Goal: Task Accomplishment & Management: Manage account settings

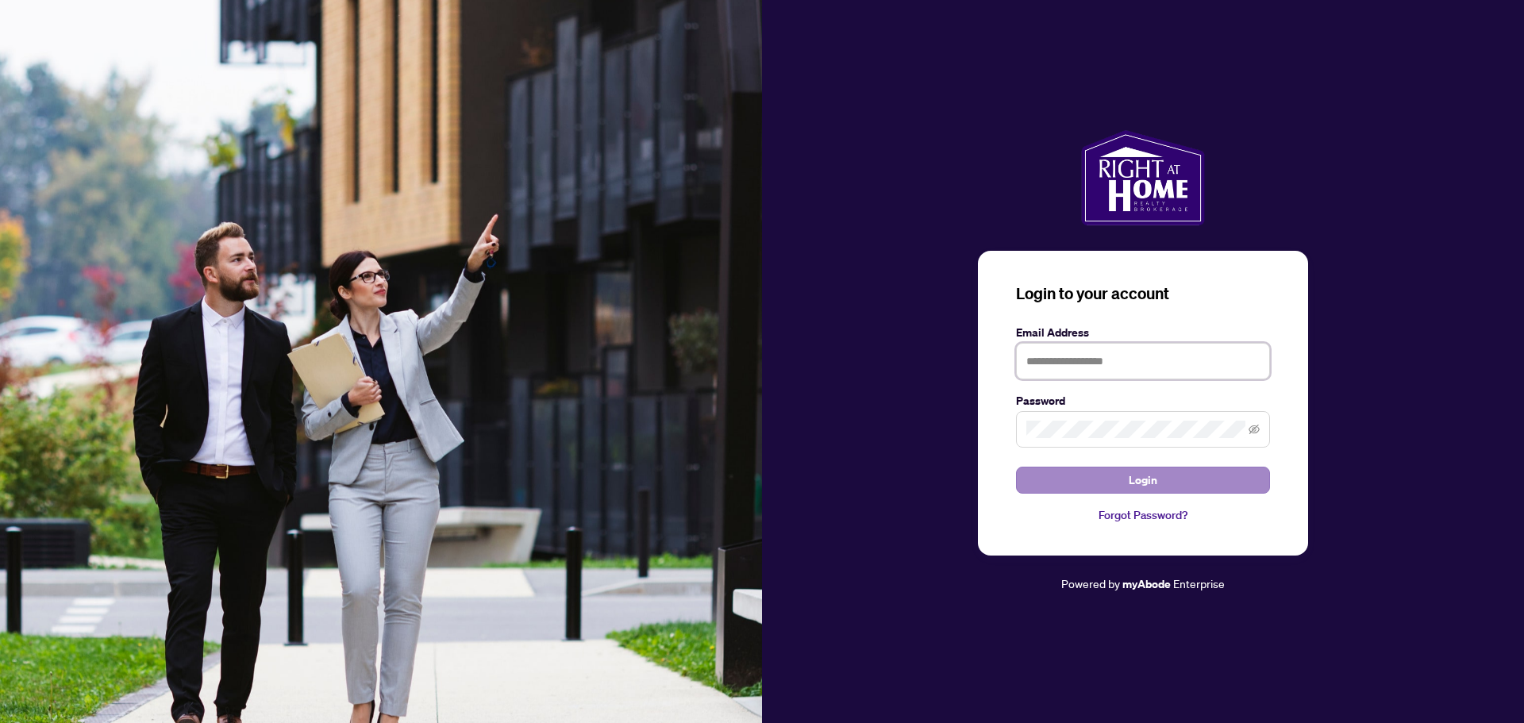
type input "**********"
click at [1149, 479] on span "Login" at bounding box center [1143, 480] width 29 height 25
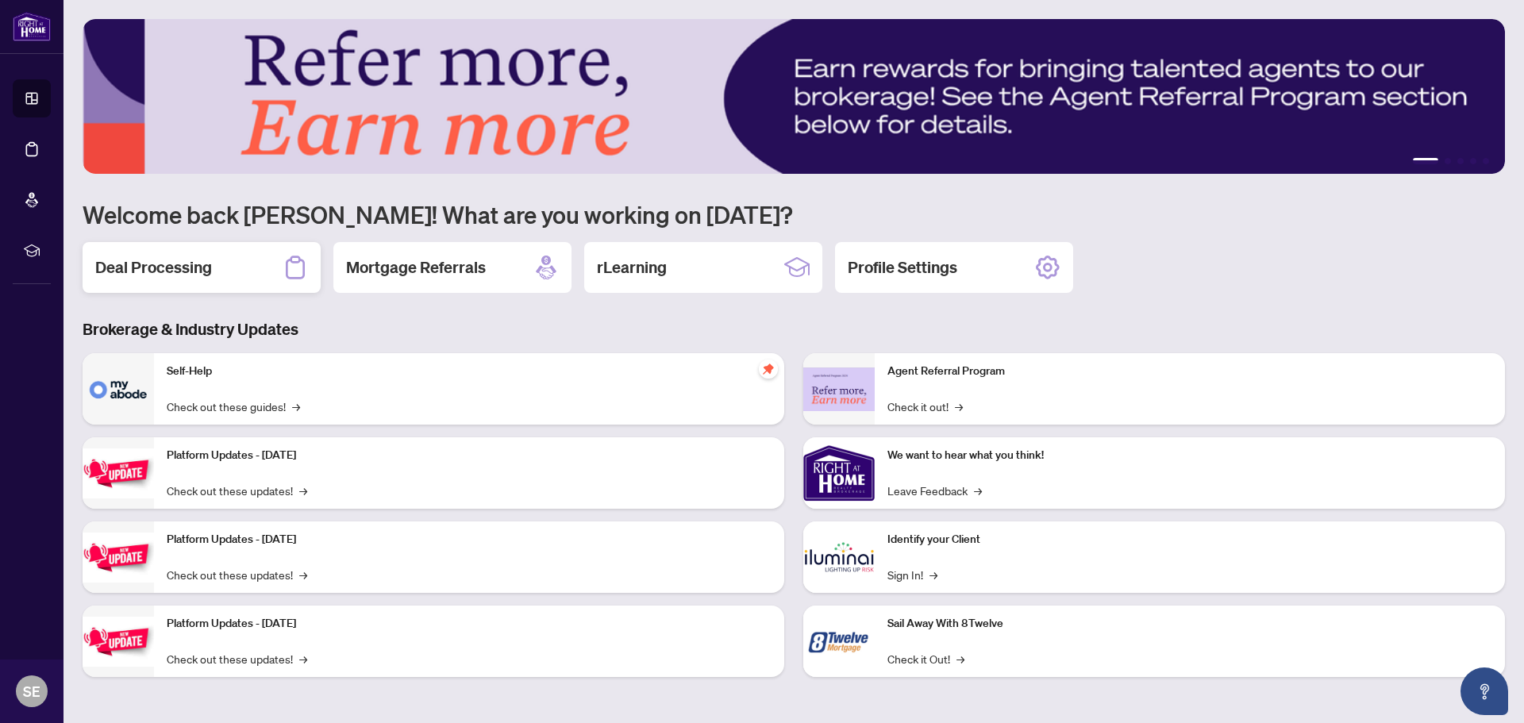
click at [183, 257] on h2 "Deal Processing" at bounding box center [153, 267] width 117 height 22
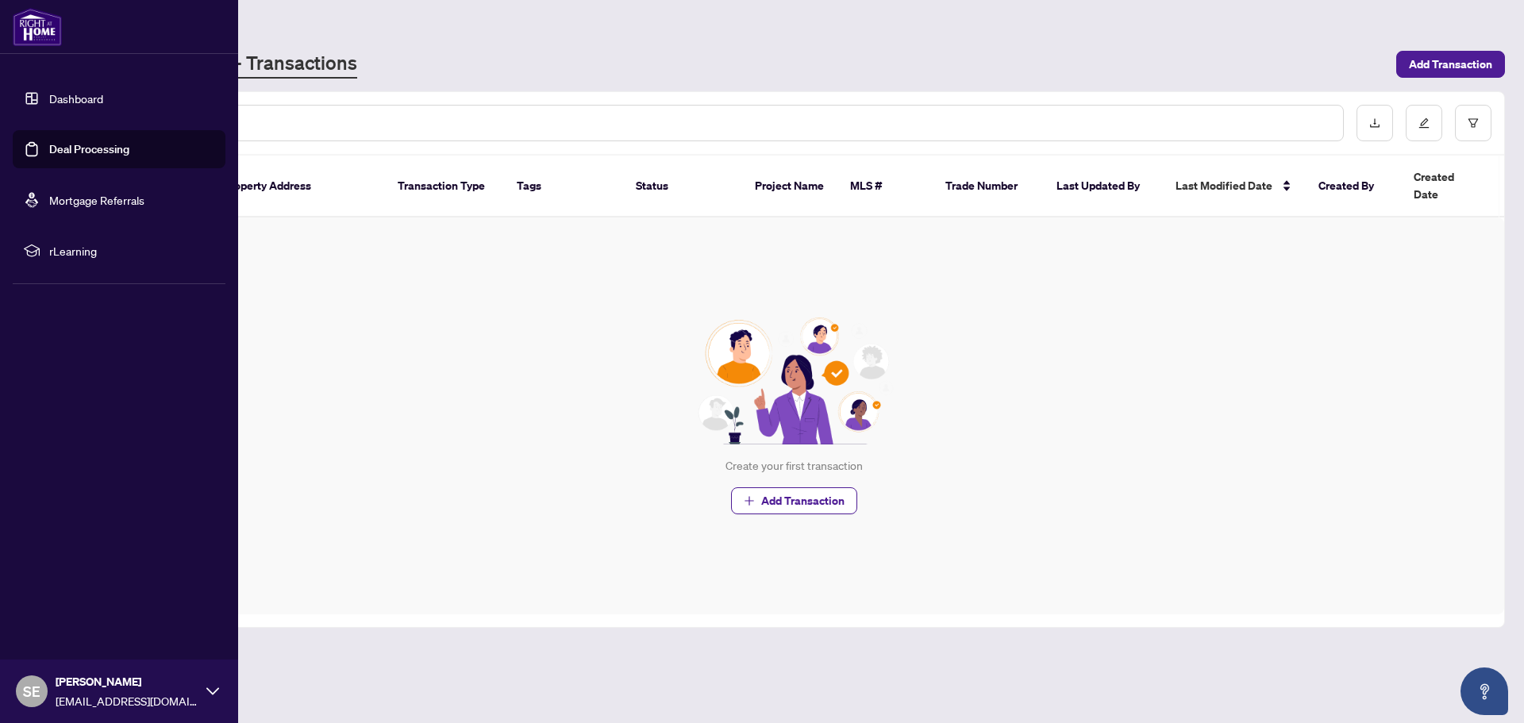
click at [66, 91] on link "Dashboard" at bounding box center [76, 98] width 54 height 14
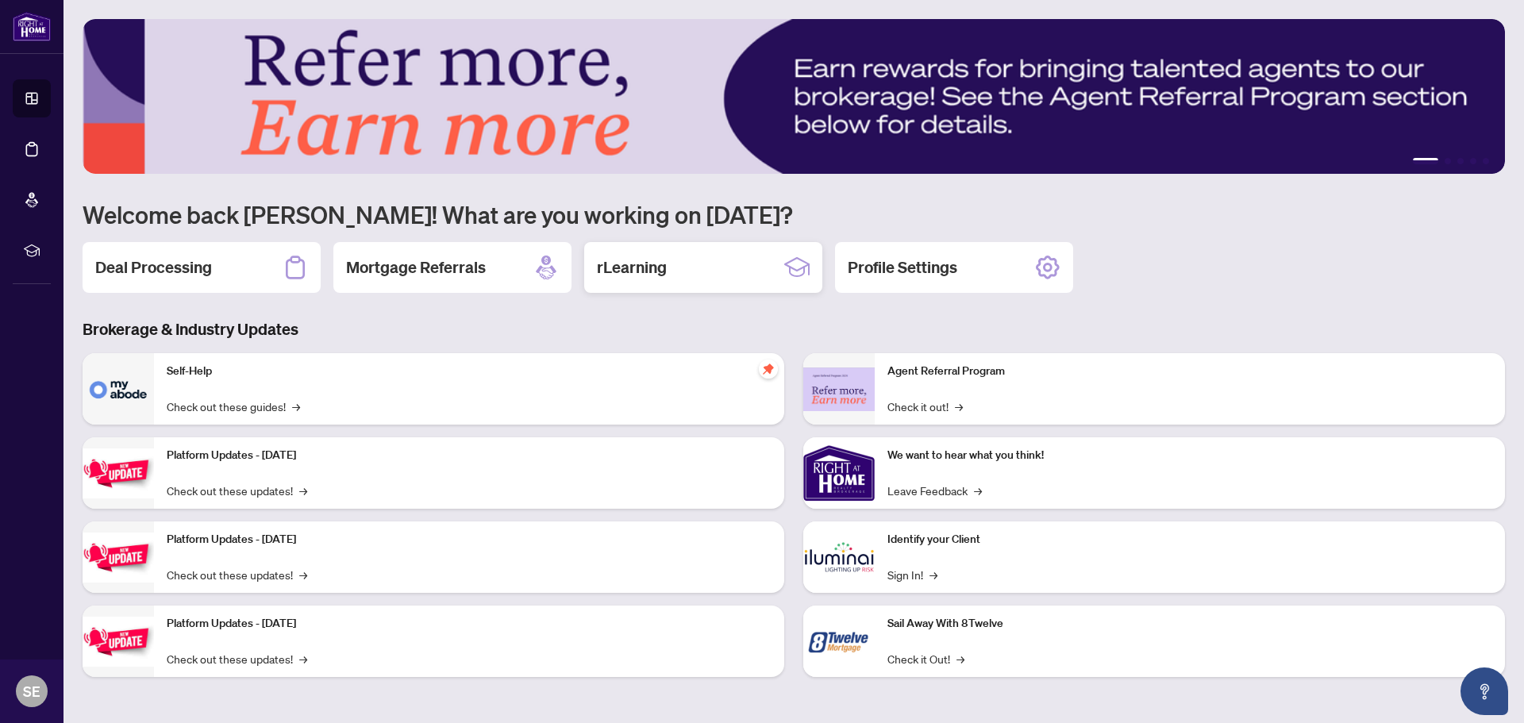
click at [663, 280] on div "rLearning" at bounding box center [703, 267] width 238 height 51
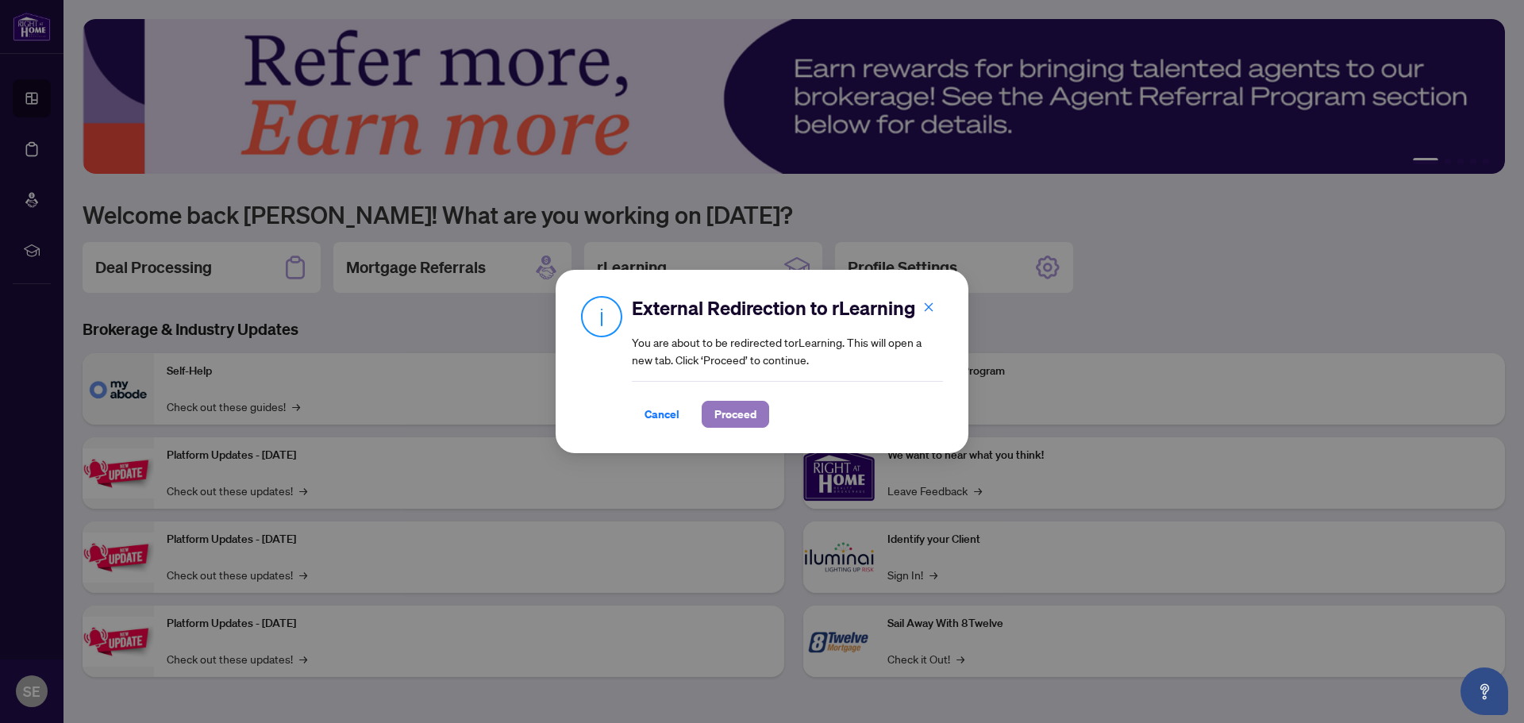
click at [730, 420] on span "Proceed" at bounding box center [735, 414] width 42 height 25
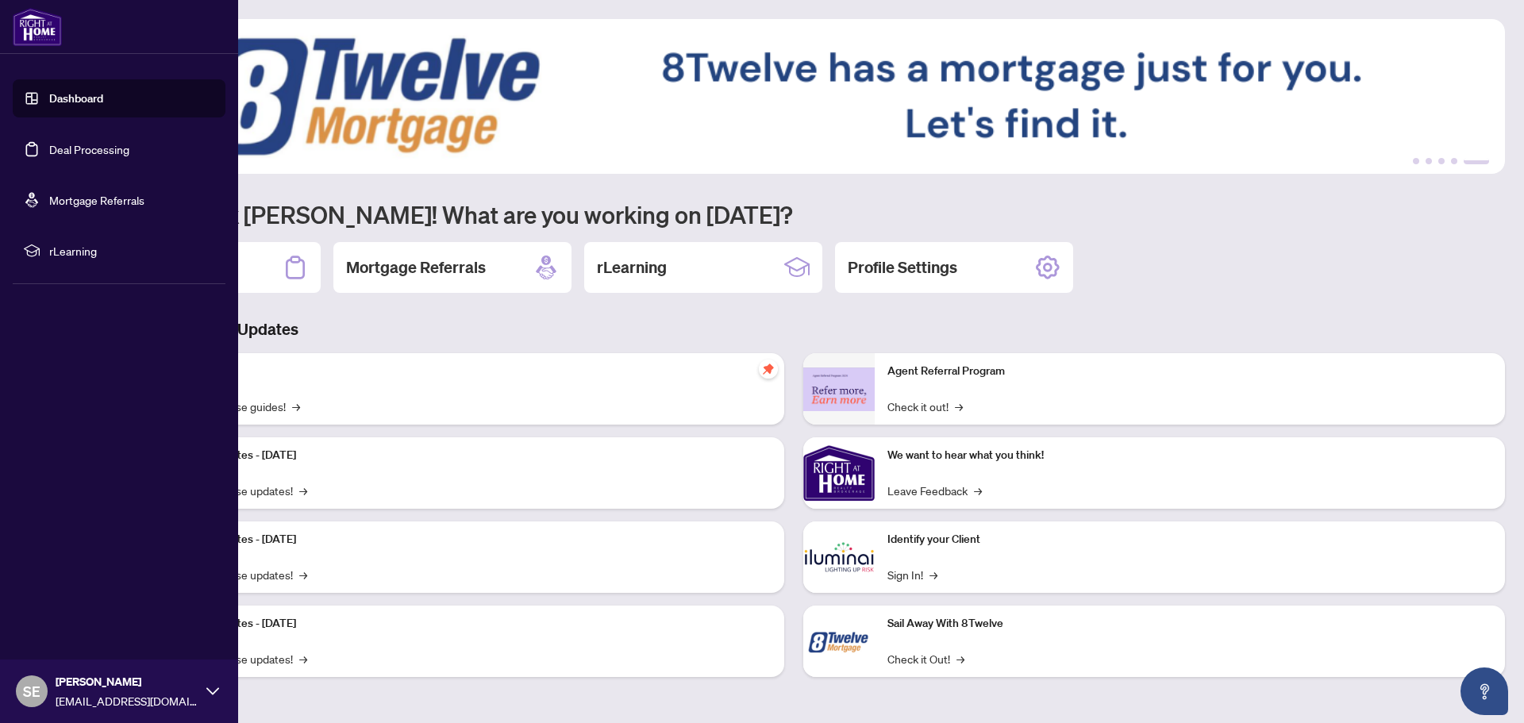
click at [79, 97] on link "Dashboard" at bounding box center [76, 98] width 54 height 14
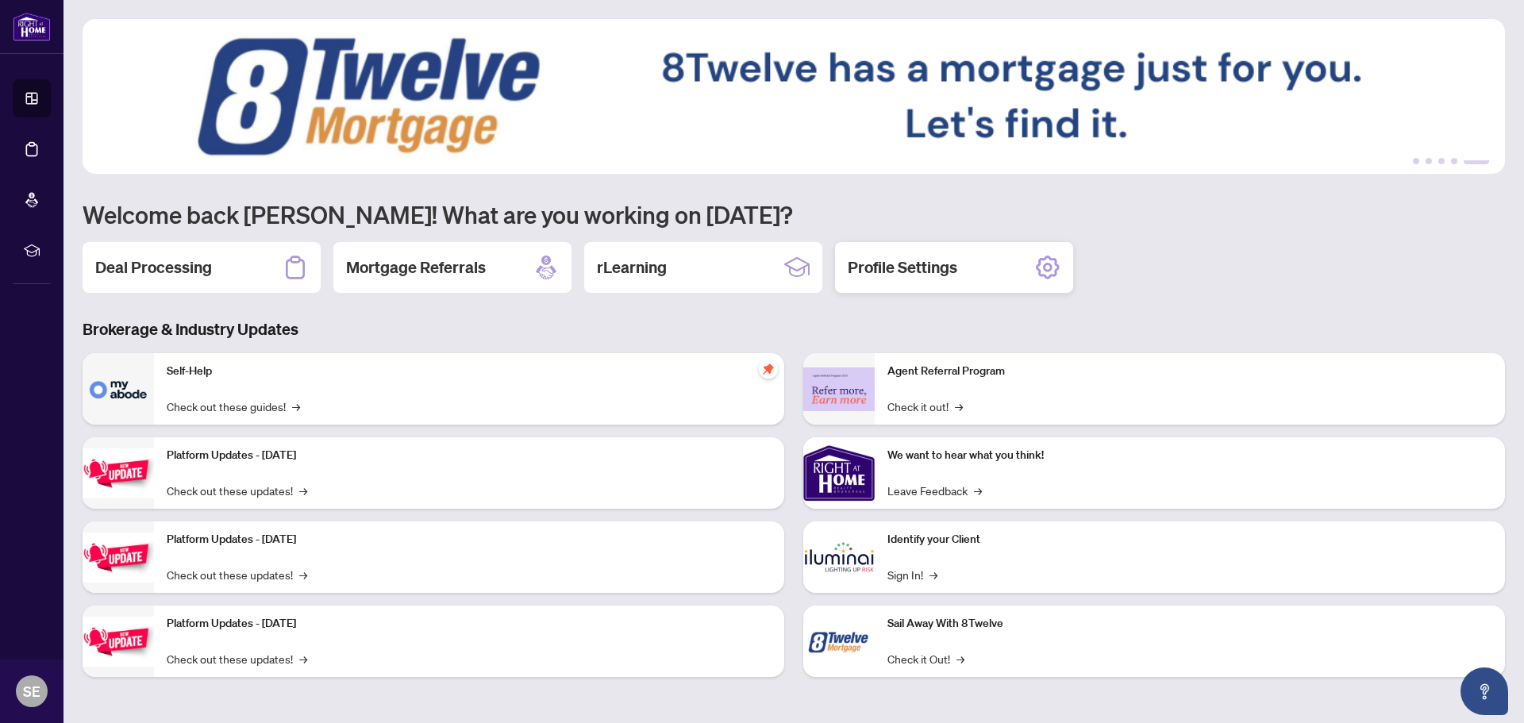
click at [919, 264] on h2 "Profile Settings" at bounding box center [903, 267] width 110 height 22
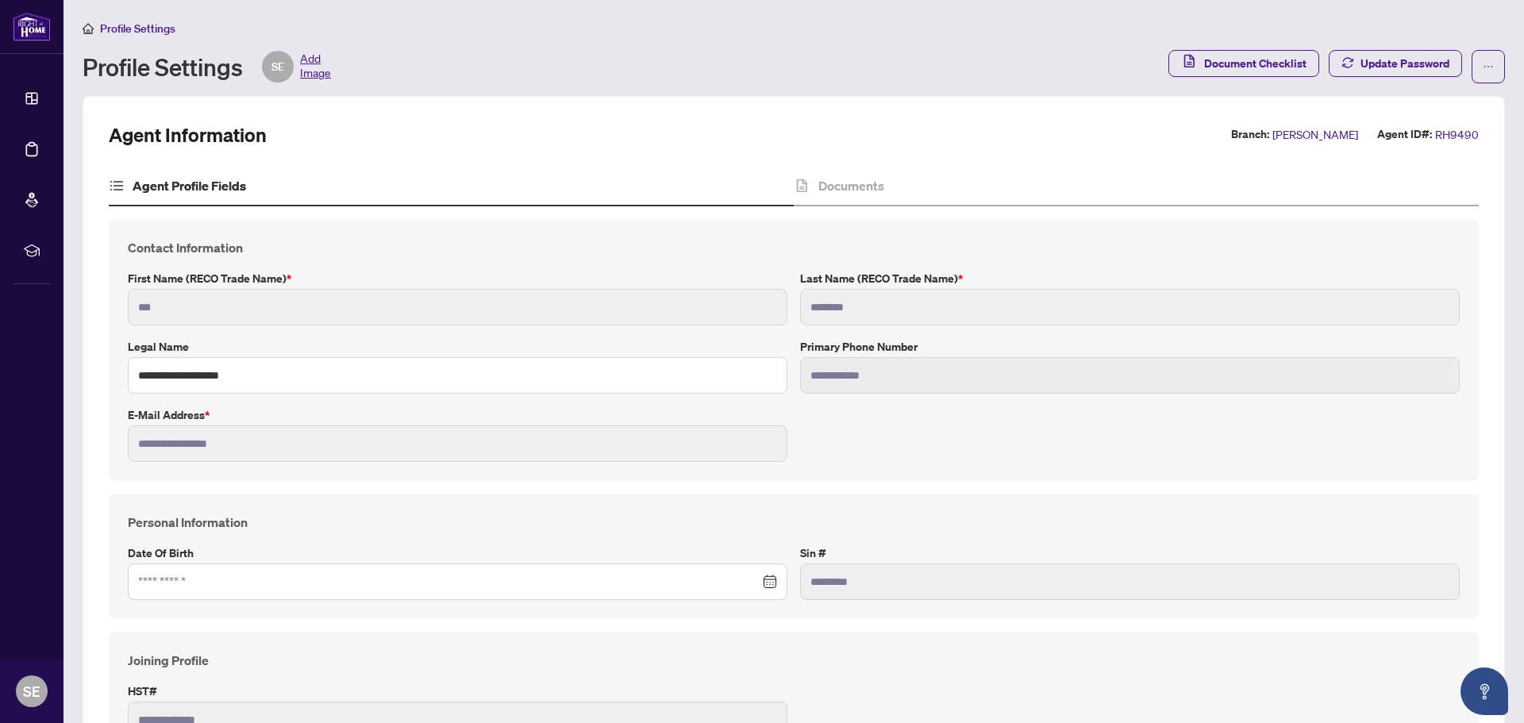
type input "**********"
type input "****"
type input "**********"
click at [1226, 67] on span "Document Checklist" at bounding box center [1255, 63] width 102 height 25
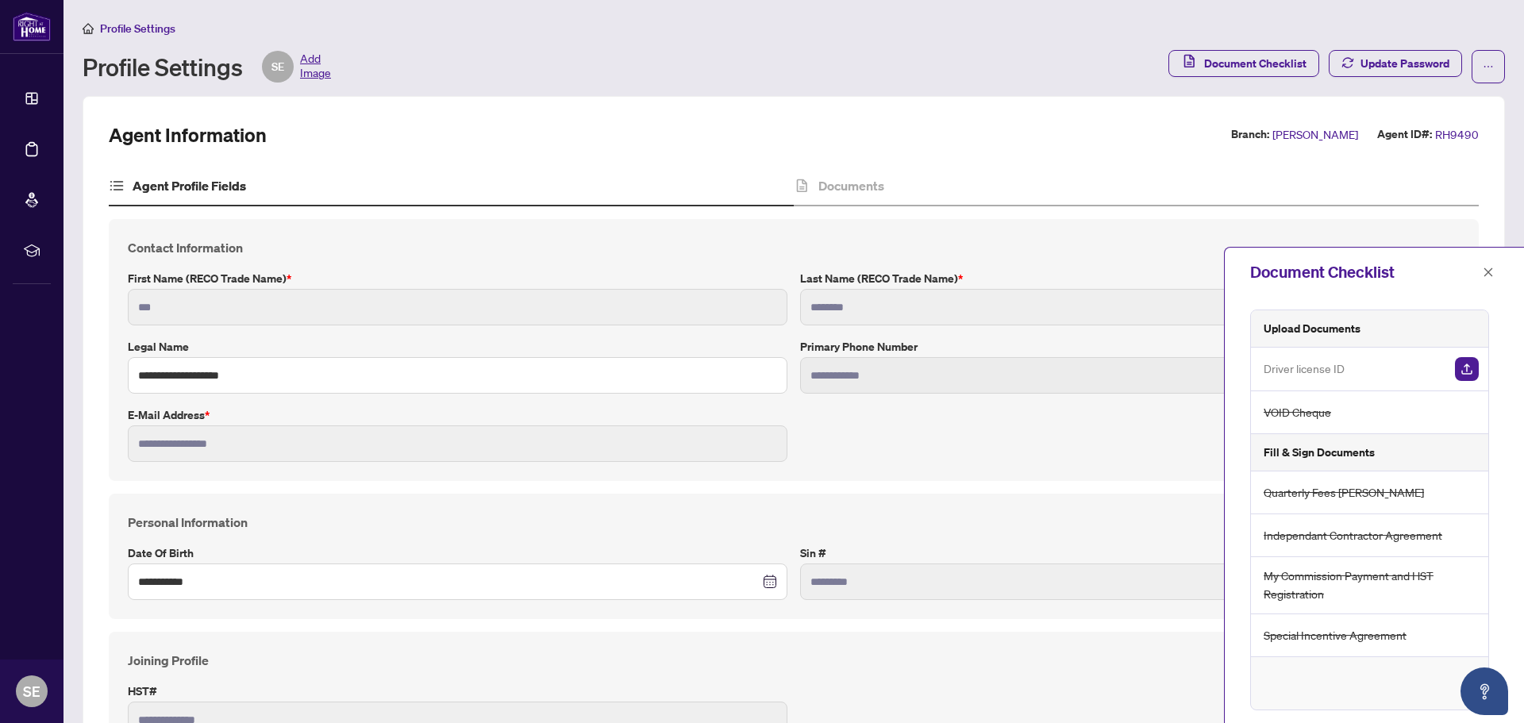
click at [1460, 360] on img "button" at bounding box center [1467, 369] width 24 height 24
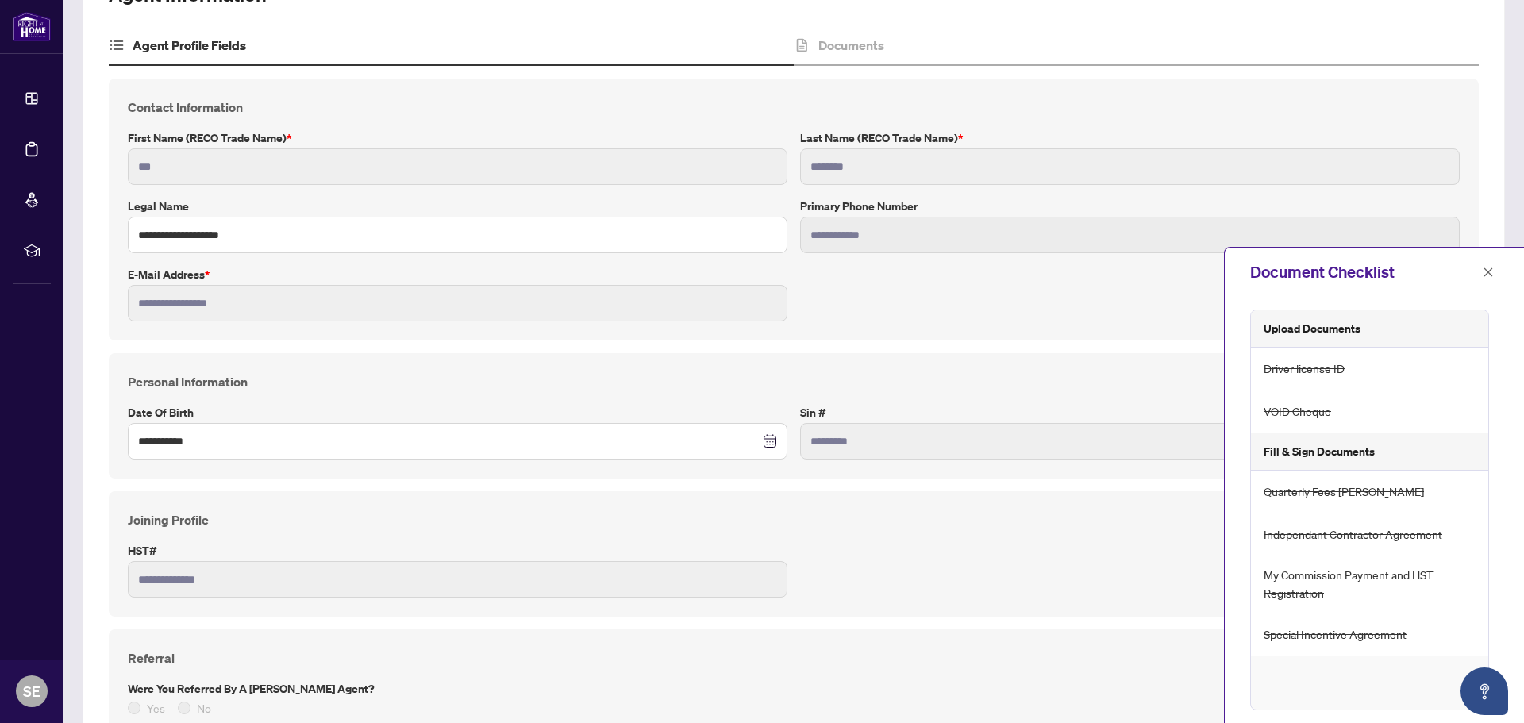
scroll to position [159, 0]
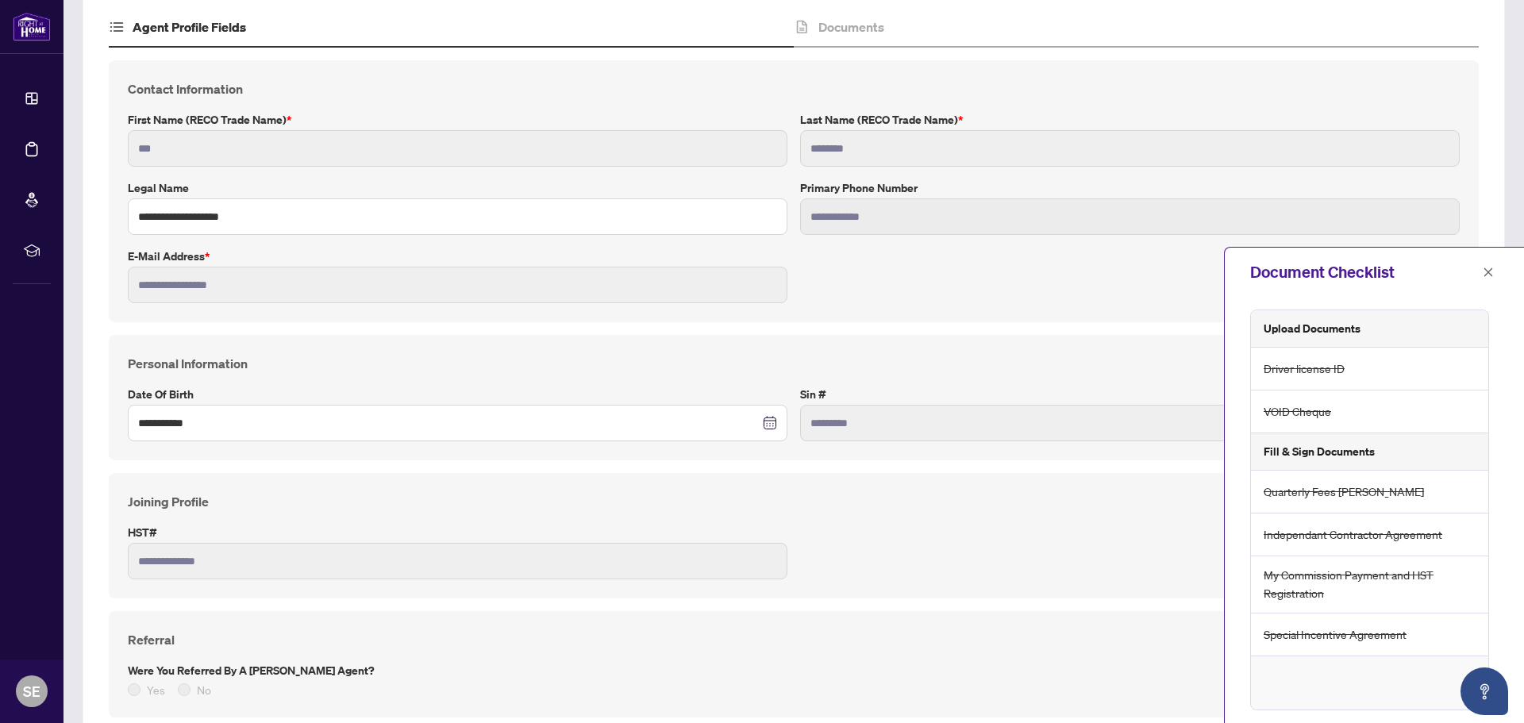
click at [1333, 458] on h5 "Fill & Sign Documents" at bounding box center [1319, 451] width 111 height 17
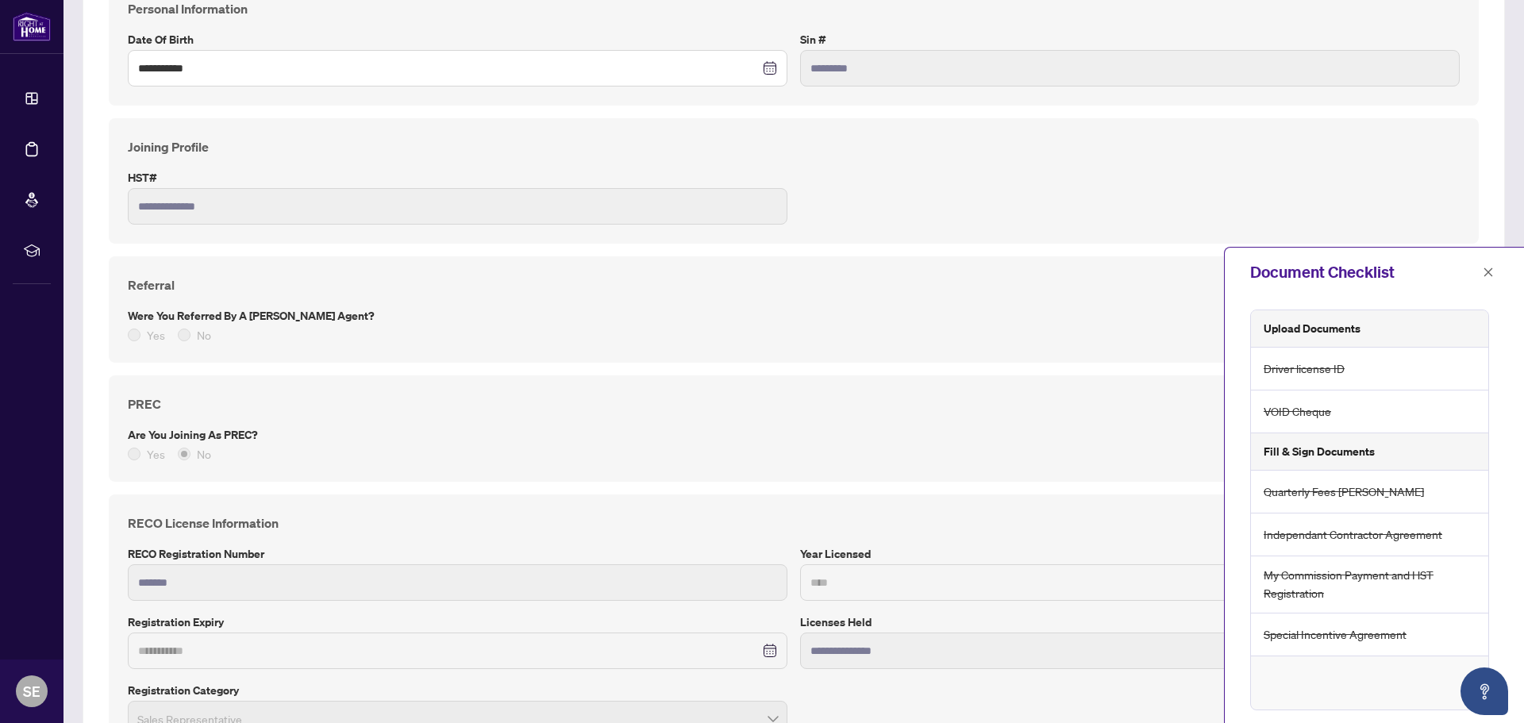
scroll to position [556, 0]
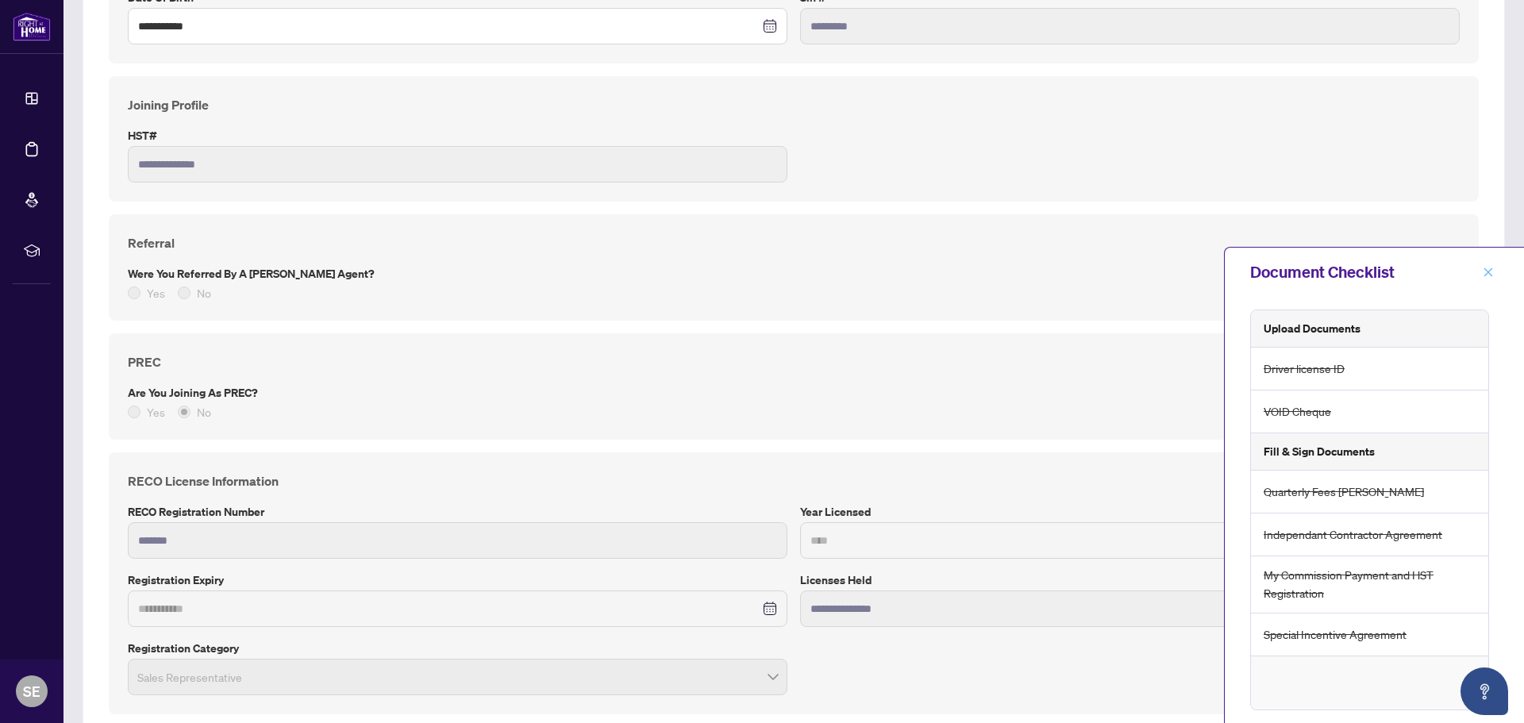
click at [1491, 277] on icon "close" at bounding box center [1488, 272] width 11 height 11
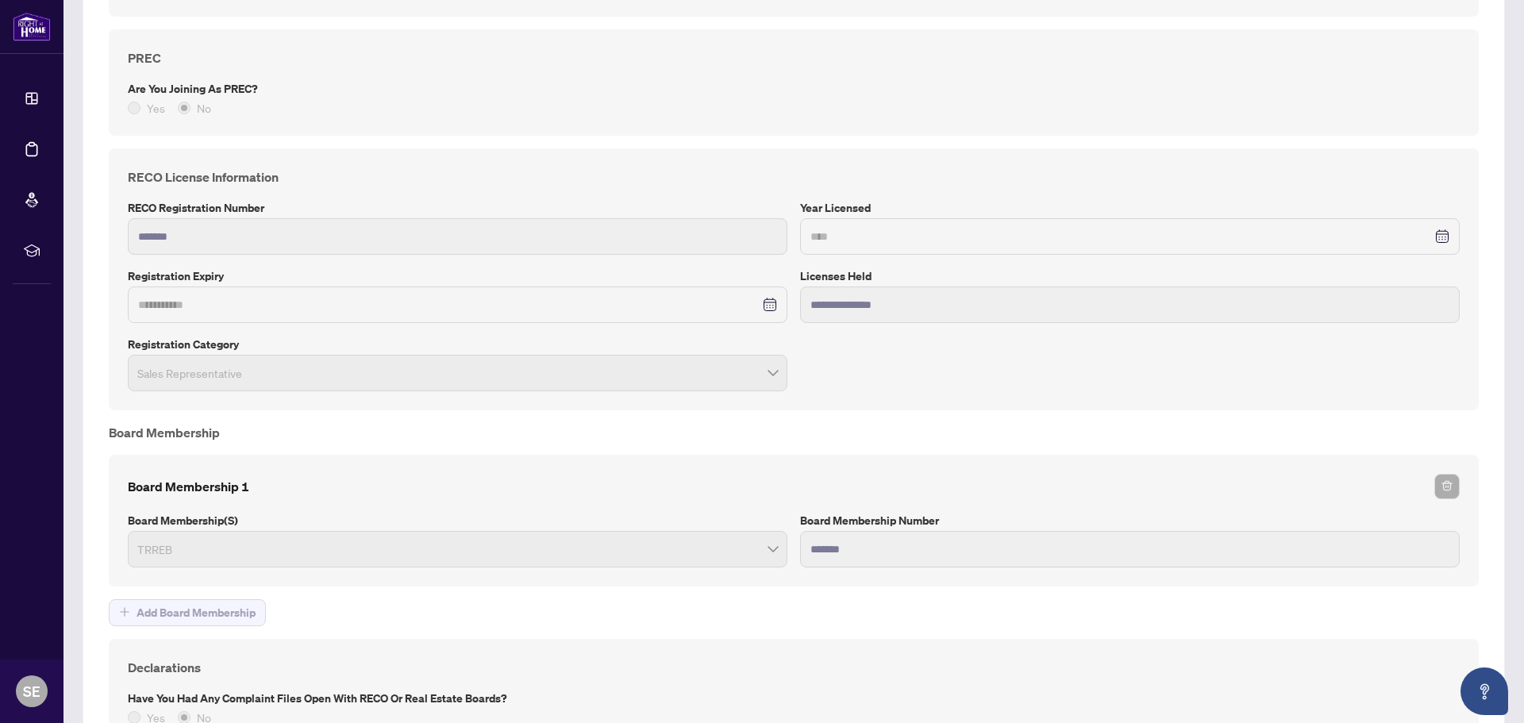
scroll to position [1032, 0]
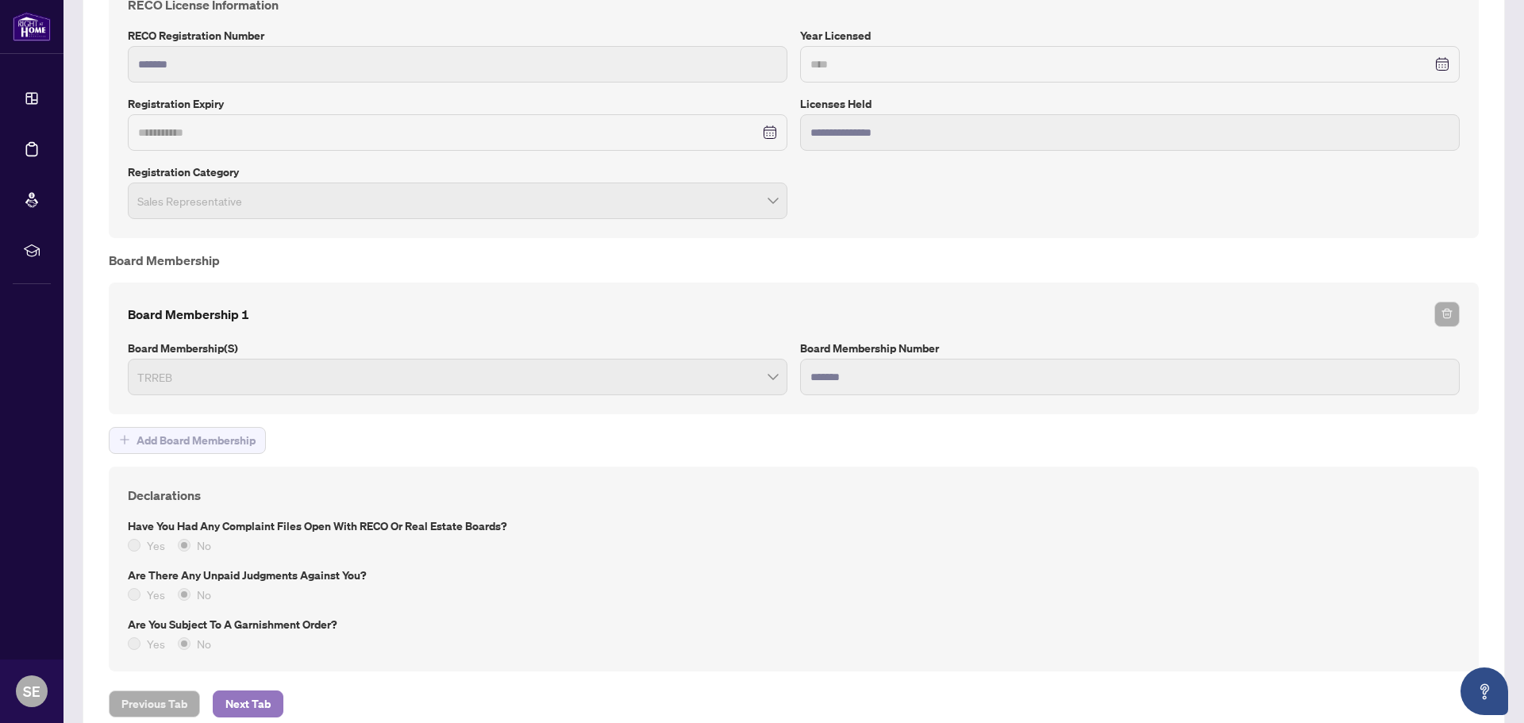
click at [256, 708] on span "Next Tab" at bounding box center [247, 703] width 45 height 25
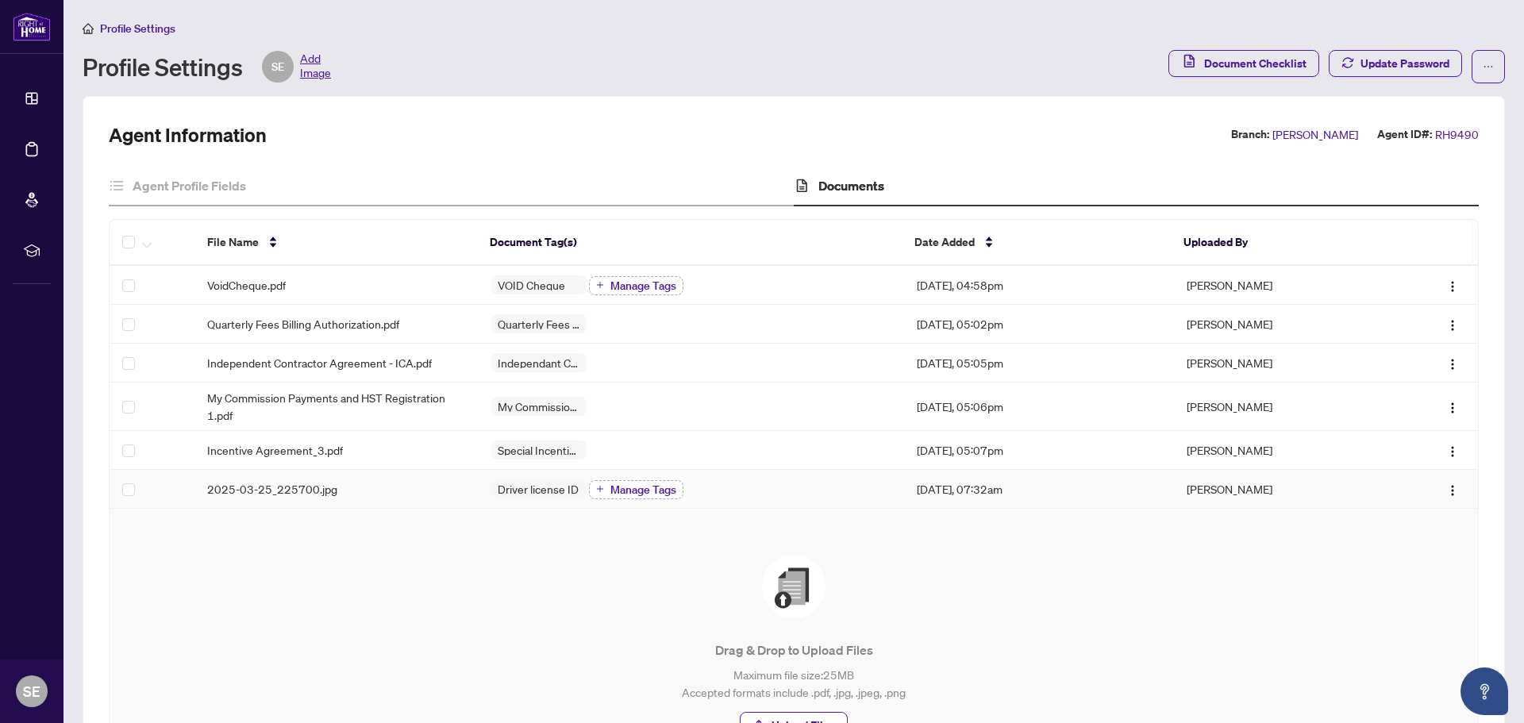
click at [660, 484] on span "Manage Tags" at bounding box center [643, 489] width 66 height 11
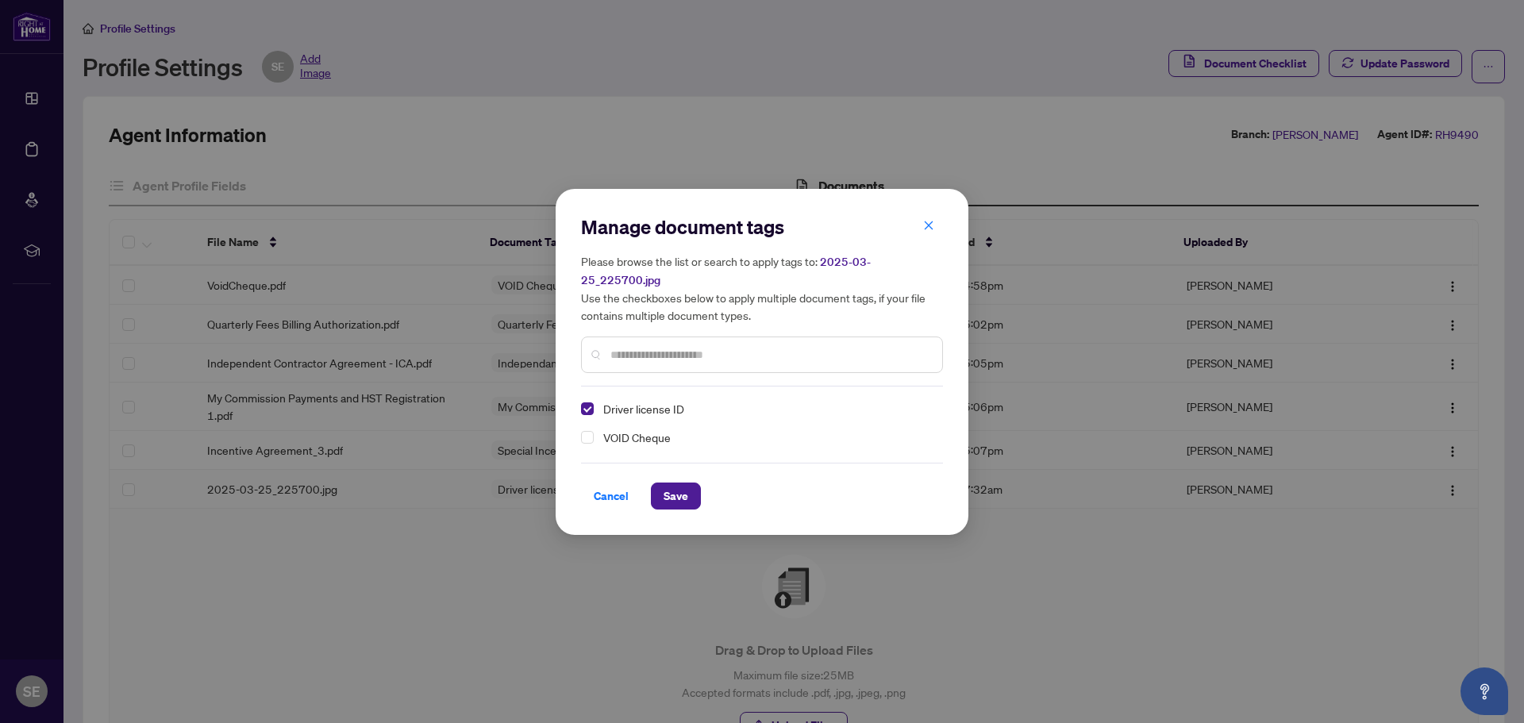
click at [668, 352] on input "text" at bounding box center [769, 354] width 319 height 17
click at [922, 233] on button "button" at bounding box center [929, 226] width 32 height 27
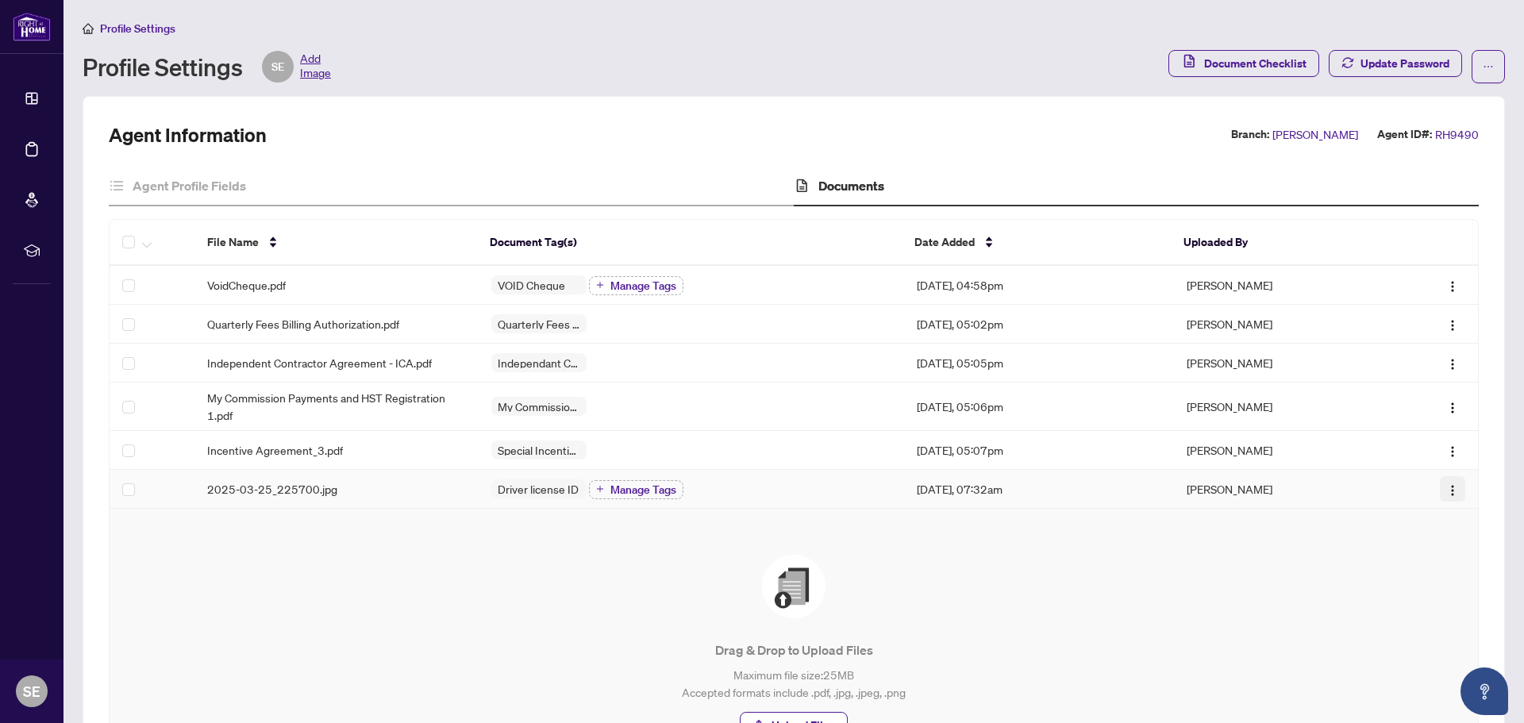
click at [1446, 487] on img "button" at bounding box center [1452, 490] width 13 height 13
click at [1381, 516] on span "View Document" at bounding box center [1365, 519] width 152 height 17
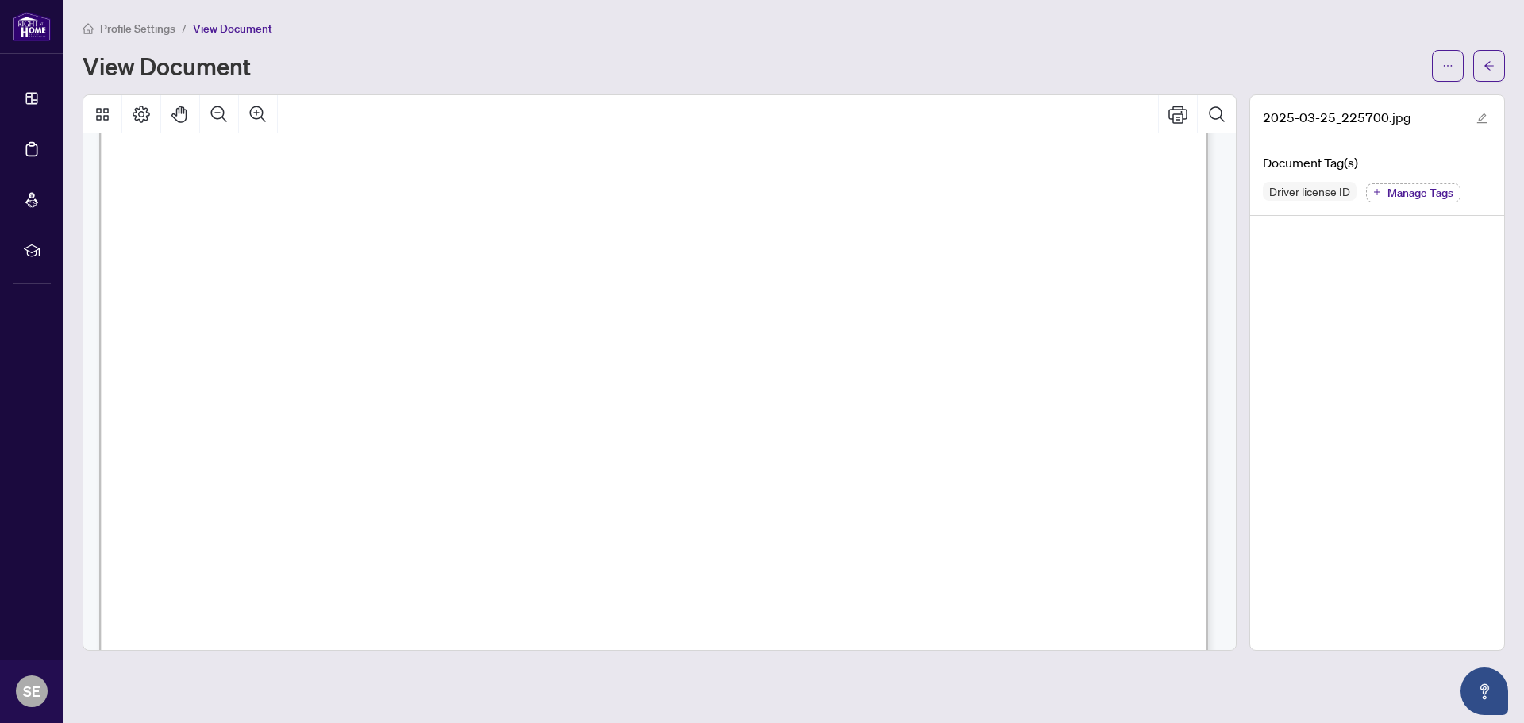
scroll to position [397, 0]
click at [1399, 194] on span "Manage Tags" at bounding box center [1421, 192] width 66 height 11
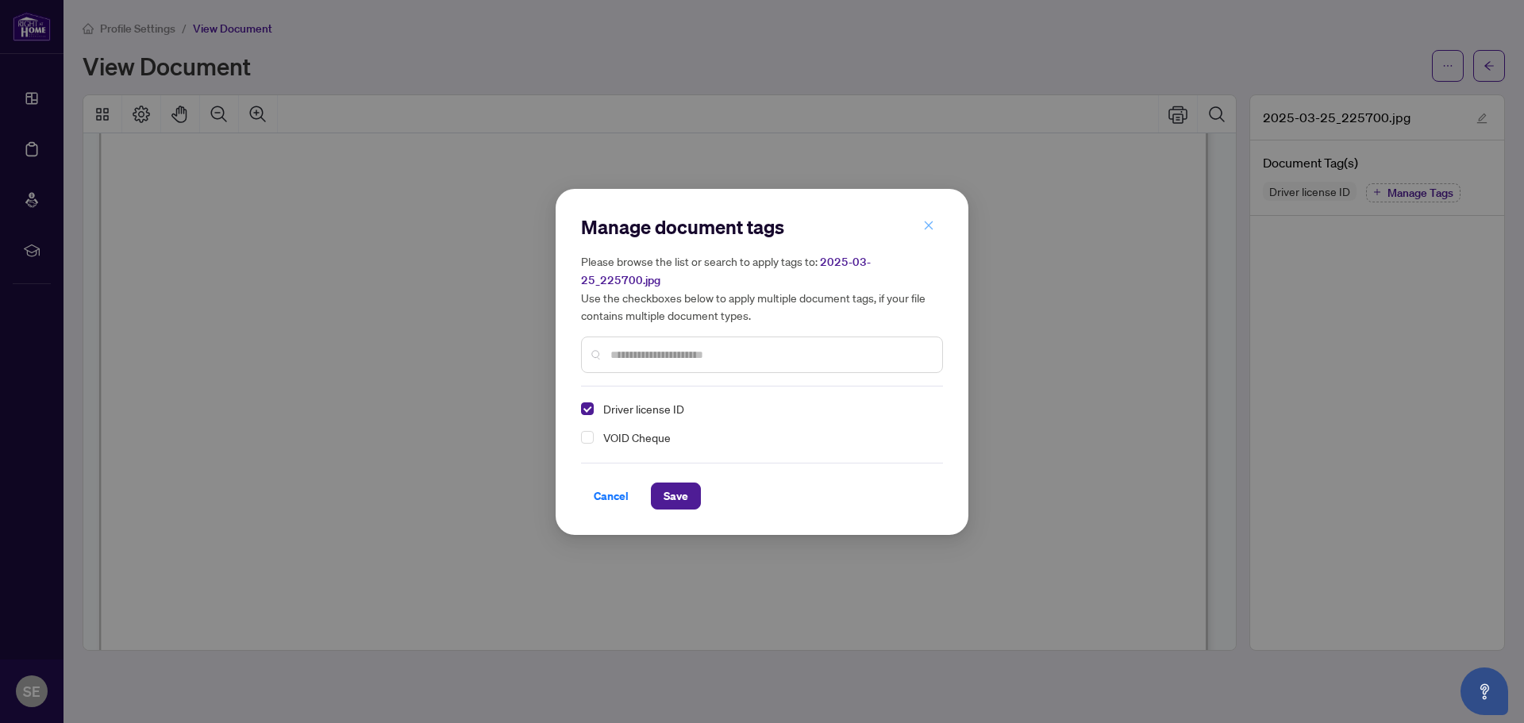
click at [936, 221] on button "button" at bounding box center [929, 226] width 32 height 27
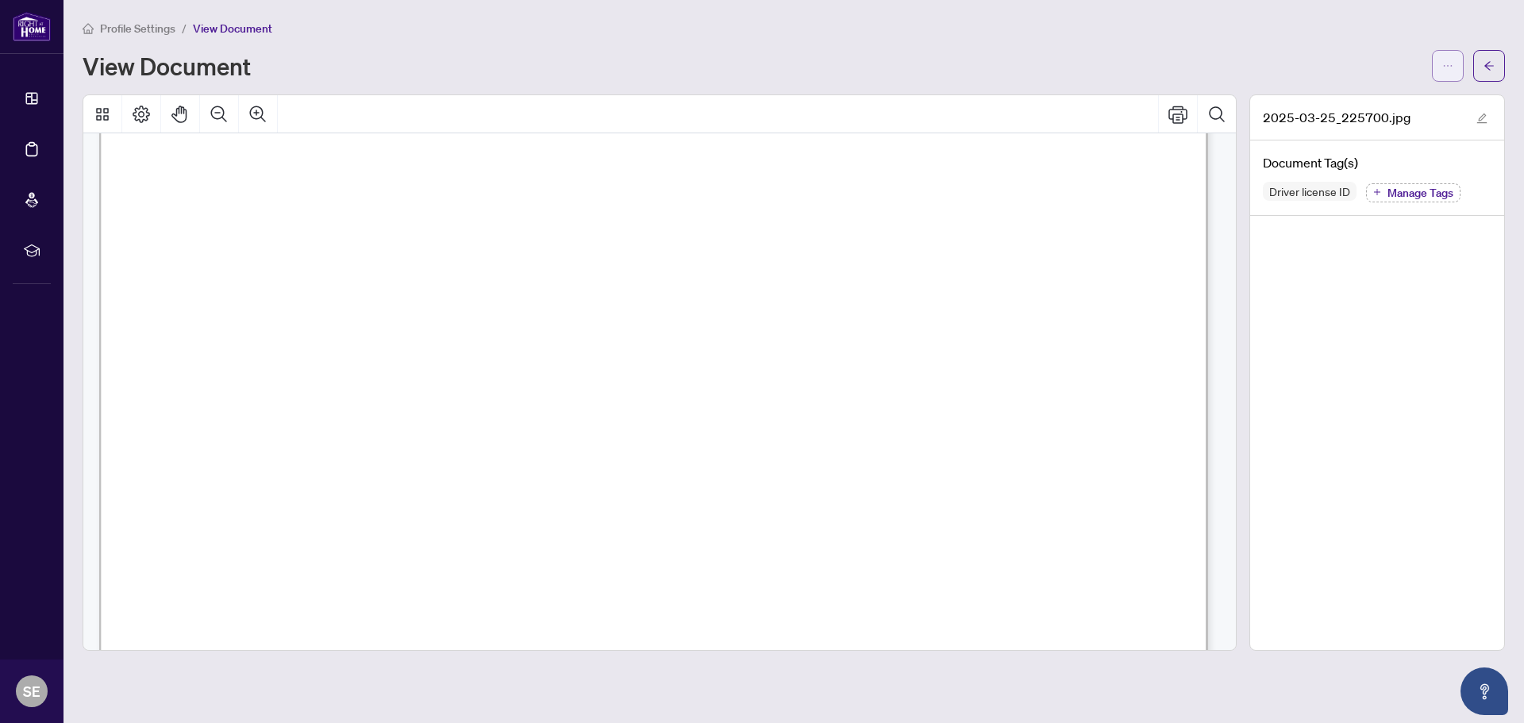
click at [1452, 71] on span "button" at bounding box center [1447, 65] width 11 height 25
click at [107, 109] on icon "Thumbnails" at bounding box center [102, 114] width 19 height 19
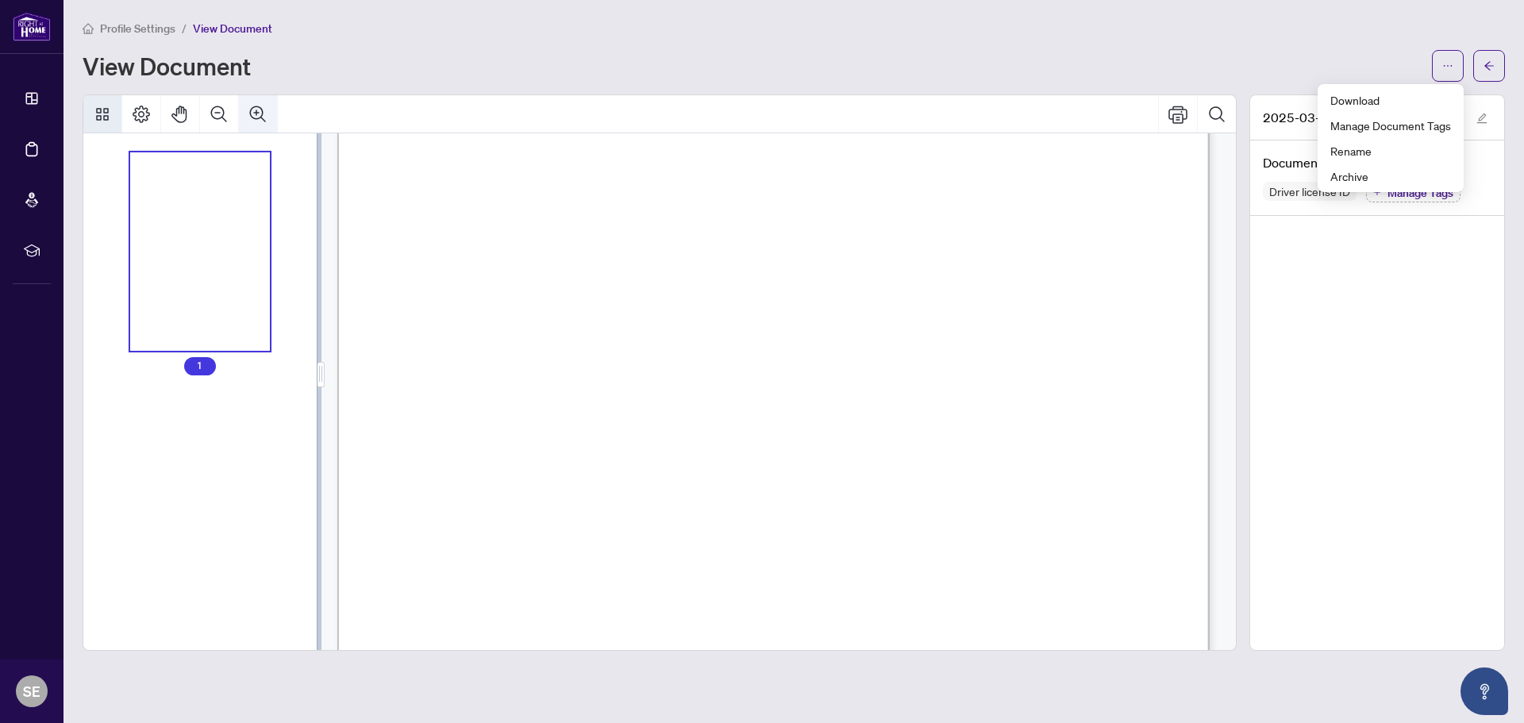
click at [252, 111] on icon "Zoom In" at bounding box center [257, 114] width 19 height 19
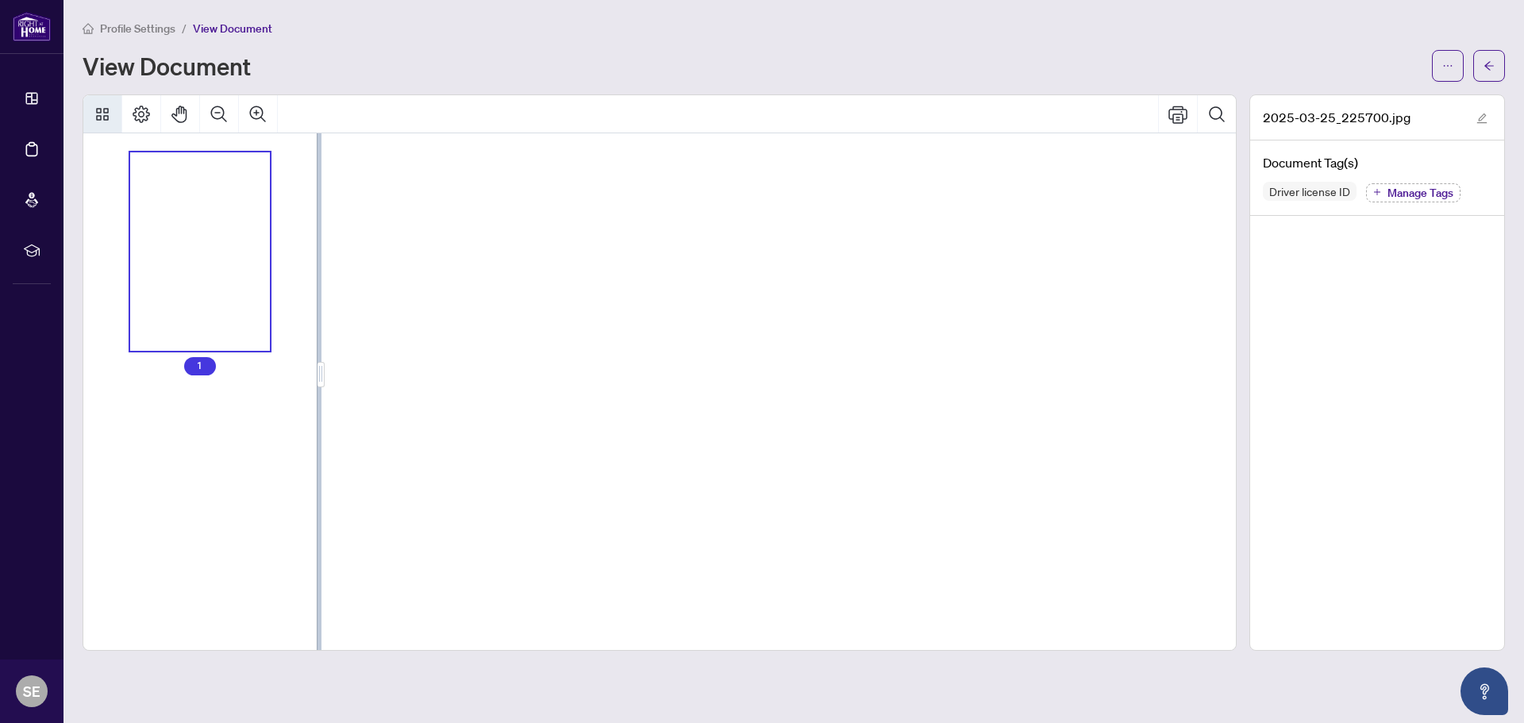
click at [200, 362] on span "1" at bounding box center [200, 366] width 32 height 18
click at [1484, 116] on icon "edit" at bounding box center [1482, 119] width 10 height 10
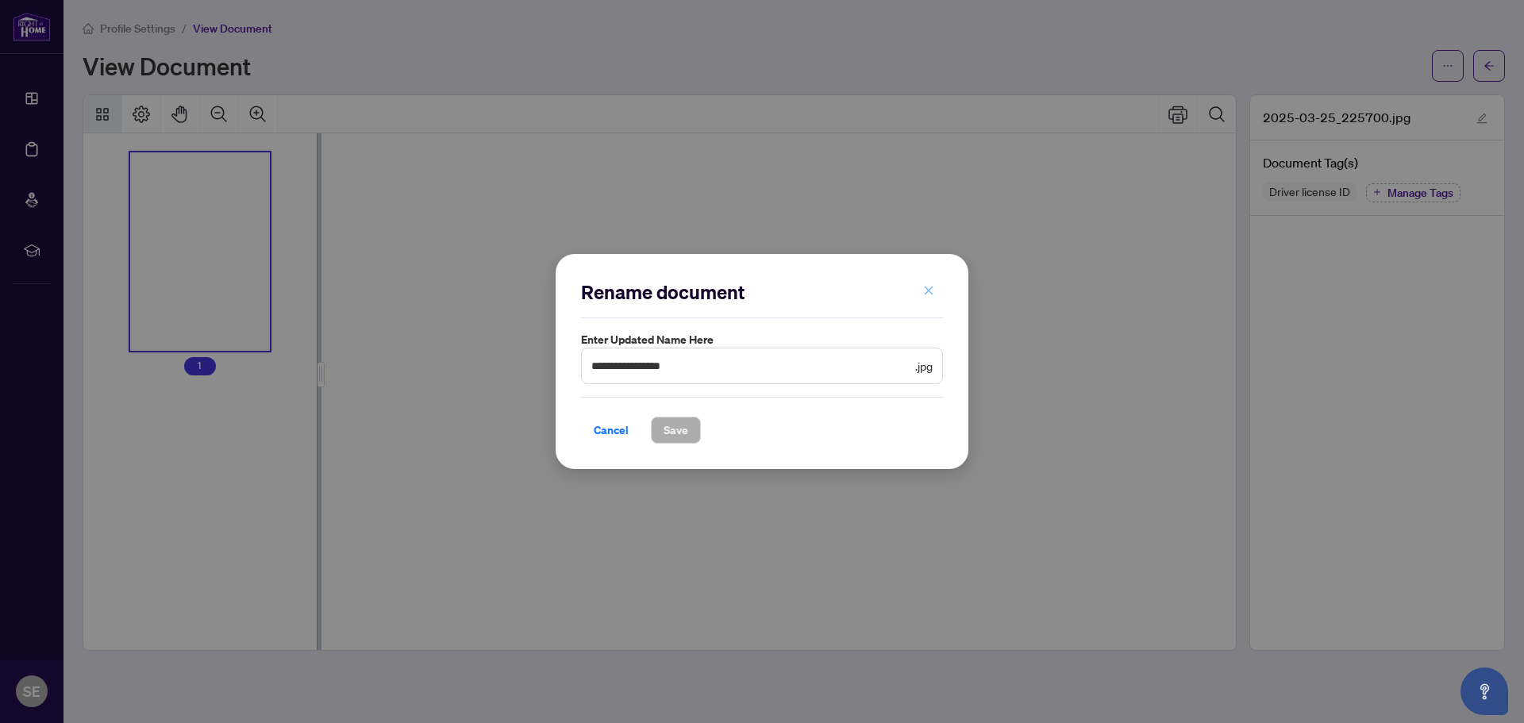
click at [930, 293] on icon "close" at bounding box center [929, 291] width 9 height 9
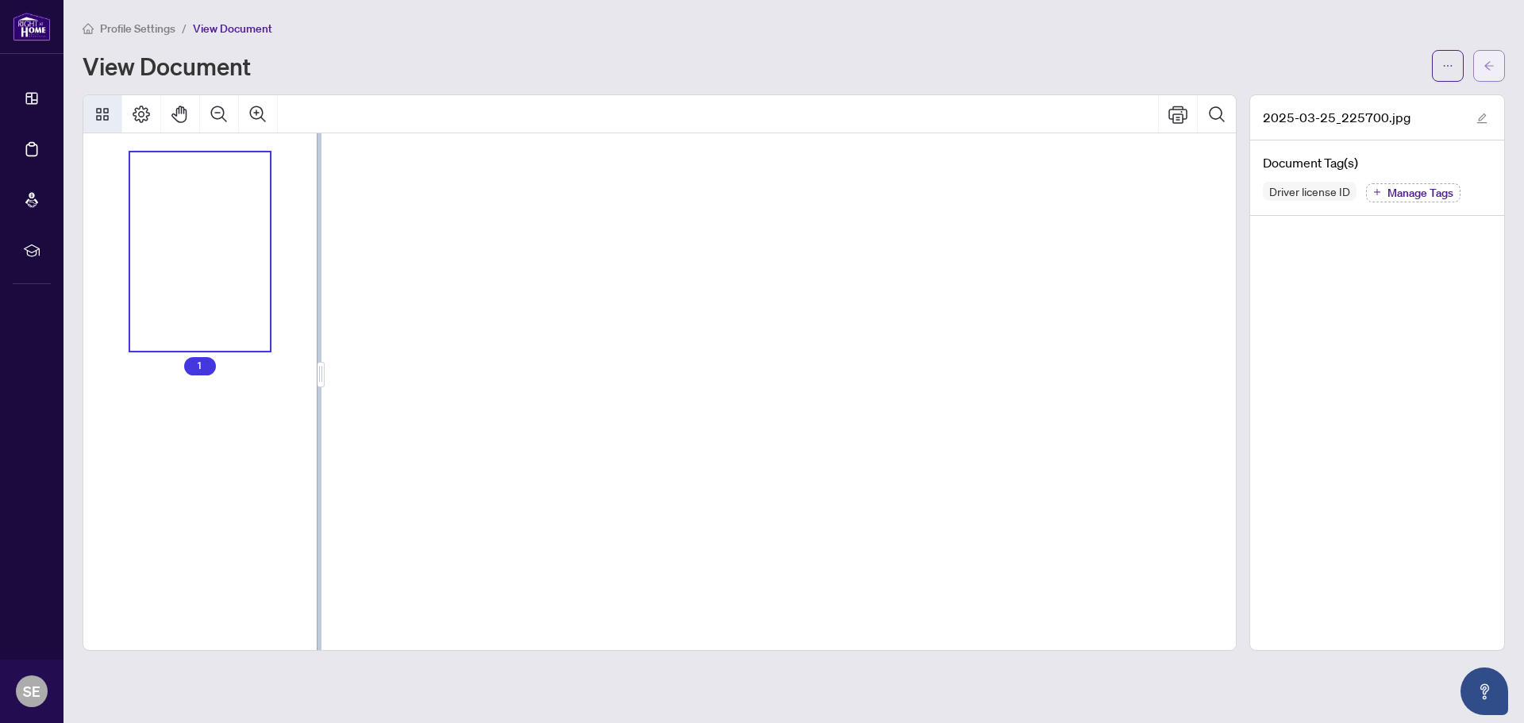
click at [1487, 64] on icon "arrow-left" at bounding box center [1489, 65] width 10 height 9
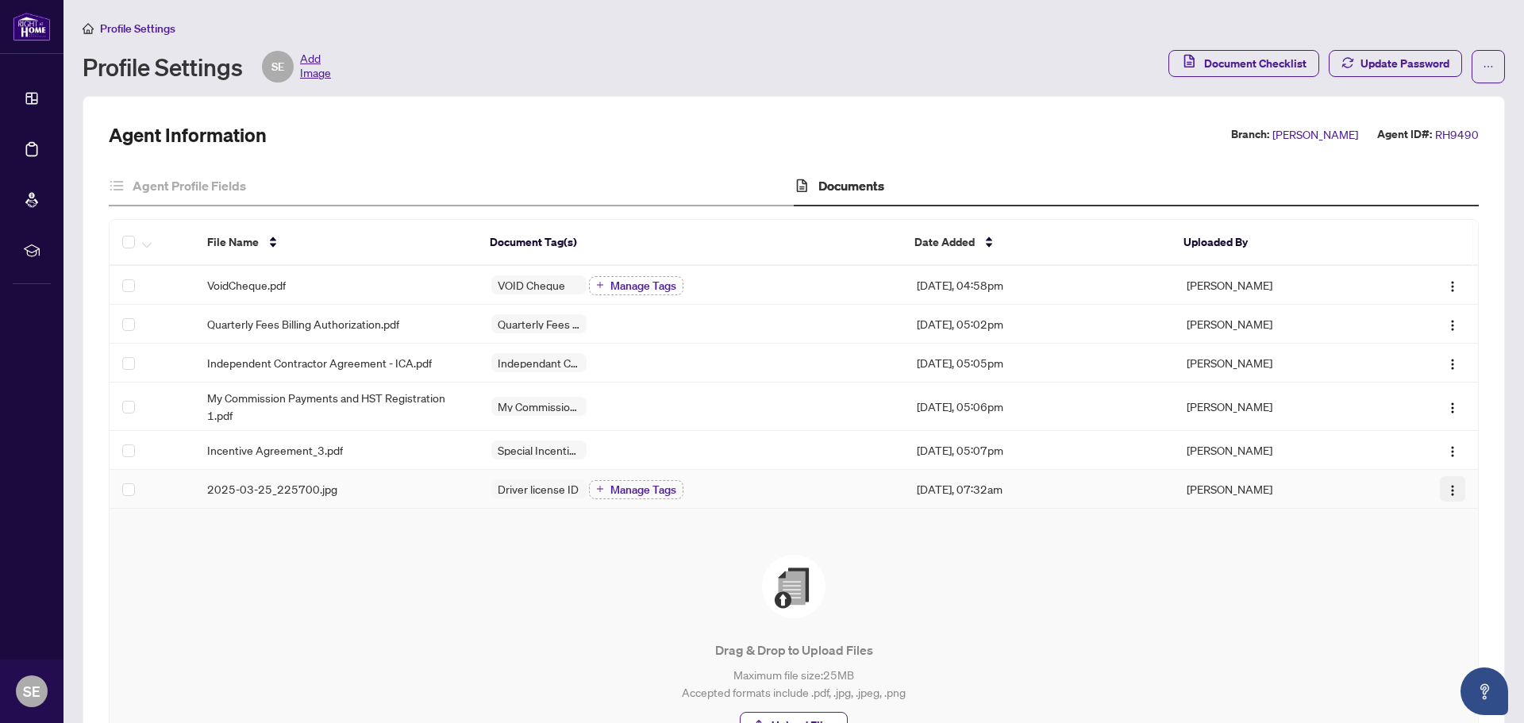
click at [1446, 489] on img "button" at bounding box center [1452, 490] width 13 height 13
click at [1353, 549] on span "Open in [GEOGRAPHIC_DATA]" at bounding box center [1365, 545] width 152 height 17
click at [596, 487] on icon "plus" at bounding box center [600, 489] width 8 height 8
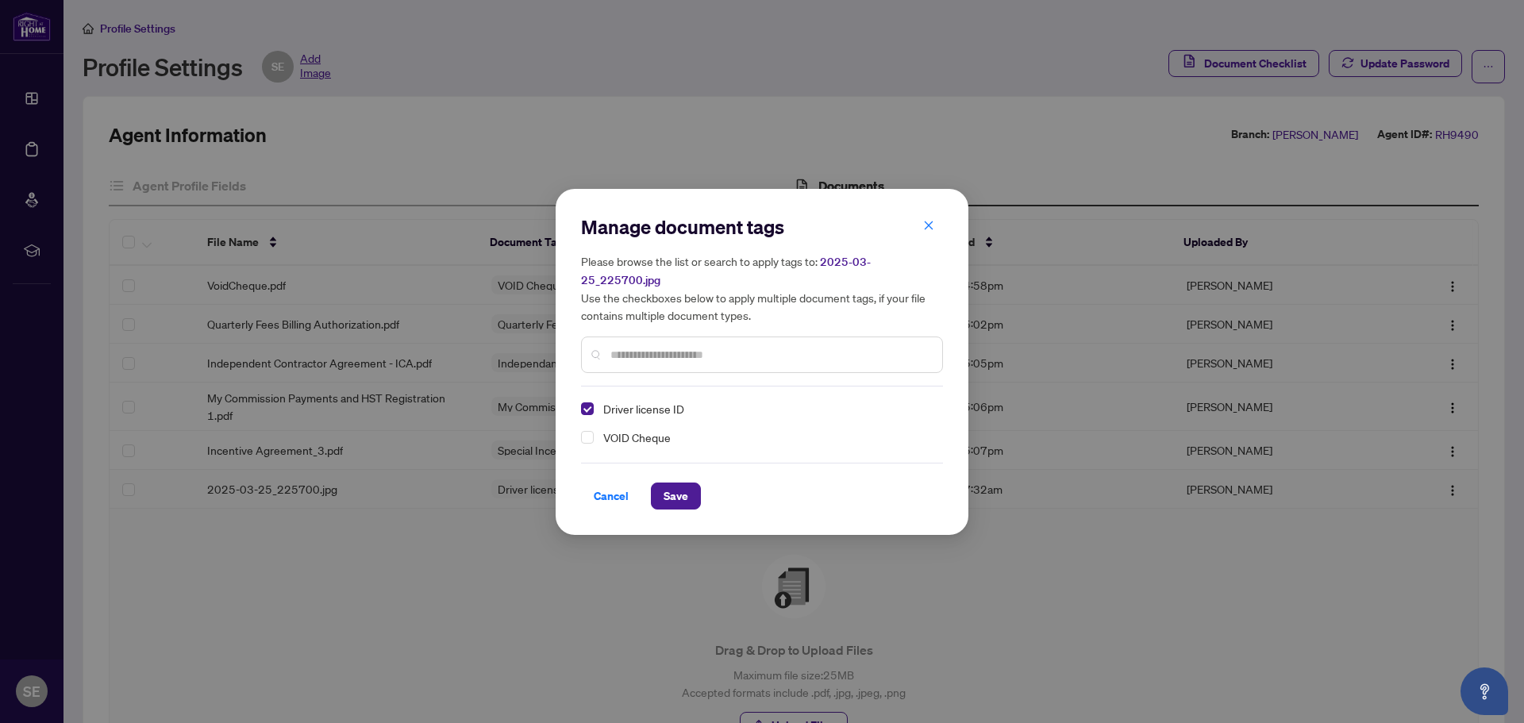
click at [652, 355] on input "text" at bounding box center [769, 354] width 319 height 17
click at [608, 360] on div at bounding box center [762, 355] width 362 height 37
click at [922, 230] on button "button" at bounding box center [929, 226] width 32 height 27
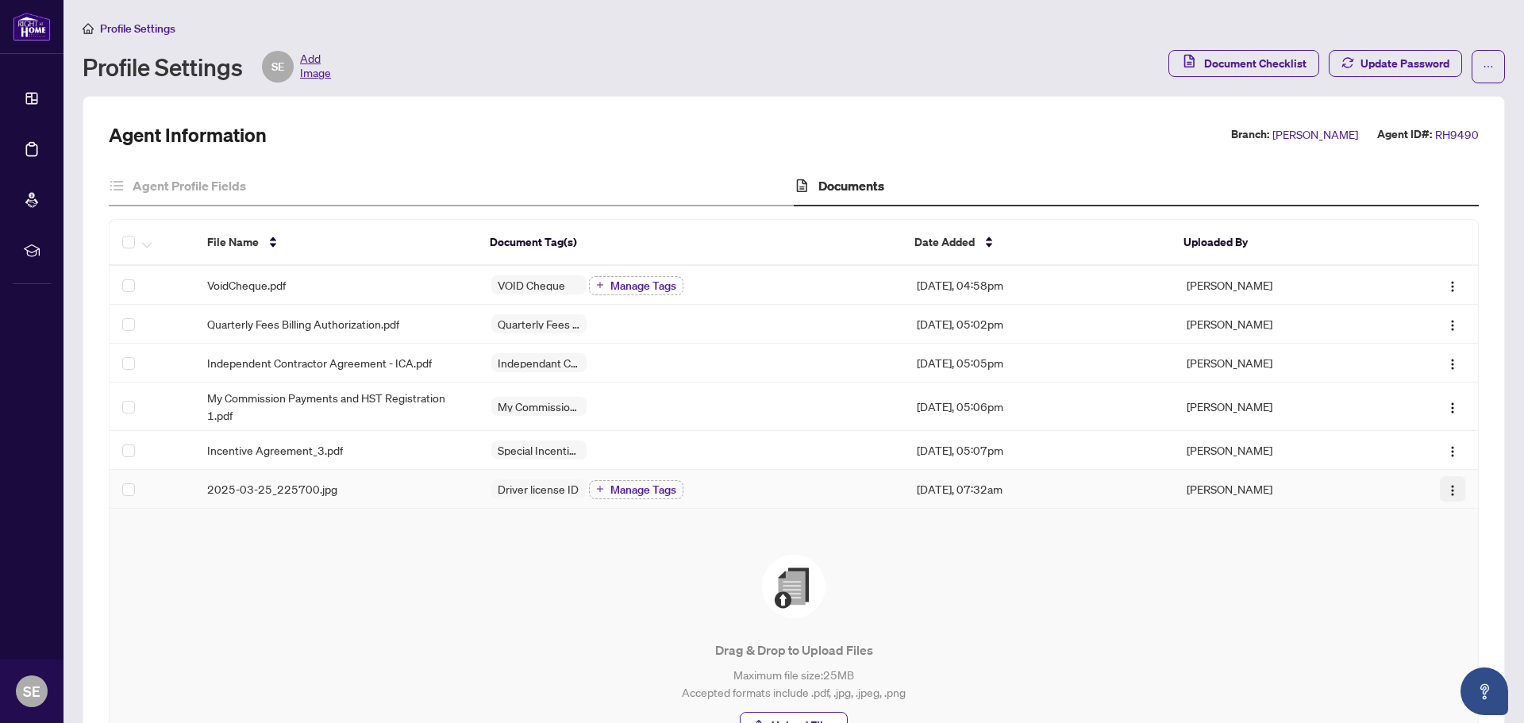
click at [1446, 491] on img "button" at bounding box center [1452, 490] width 13 height 13
click at [1076, 598] on div "Drag & Drop to Upload Files Maximum file size: 25 MB Accepted formats include .…" at bounding box center [793, 647] width 1305 height 184
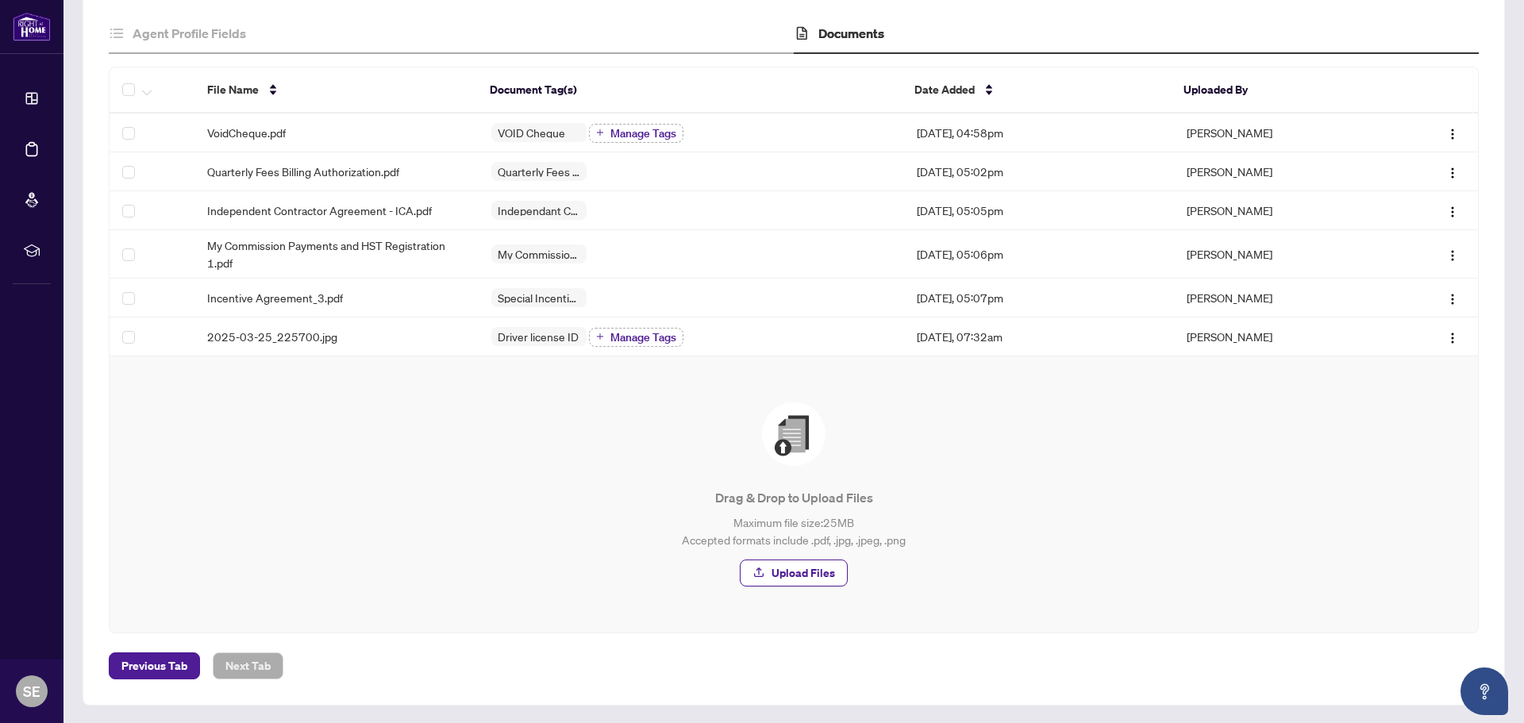
scroll to position [153, 0]
click at [800, 576] on span "Upload Files" at bounding box center [804, 572] width 64 height 25
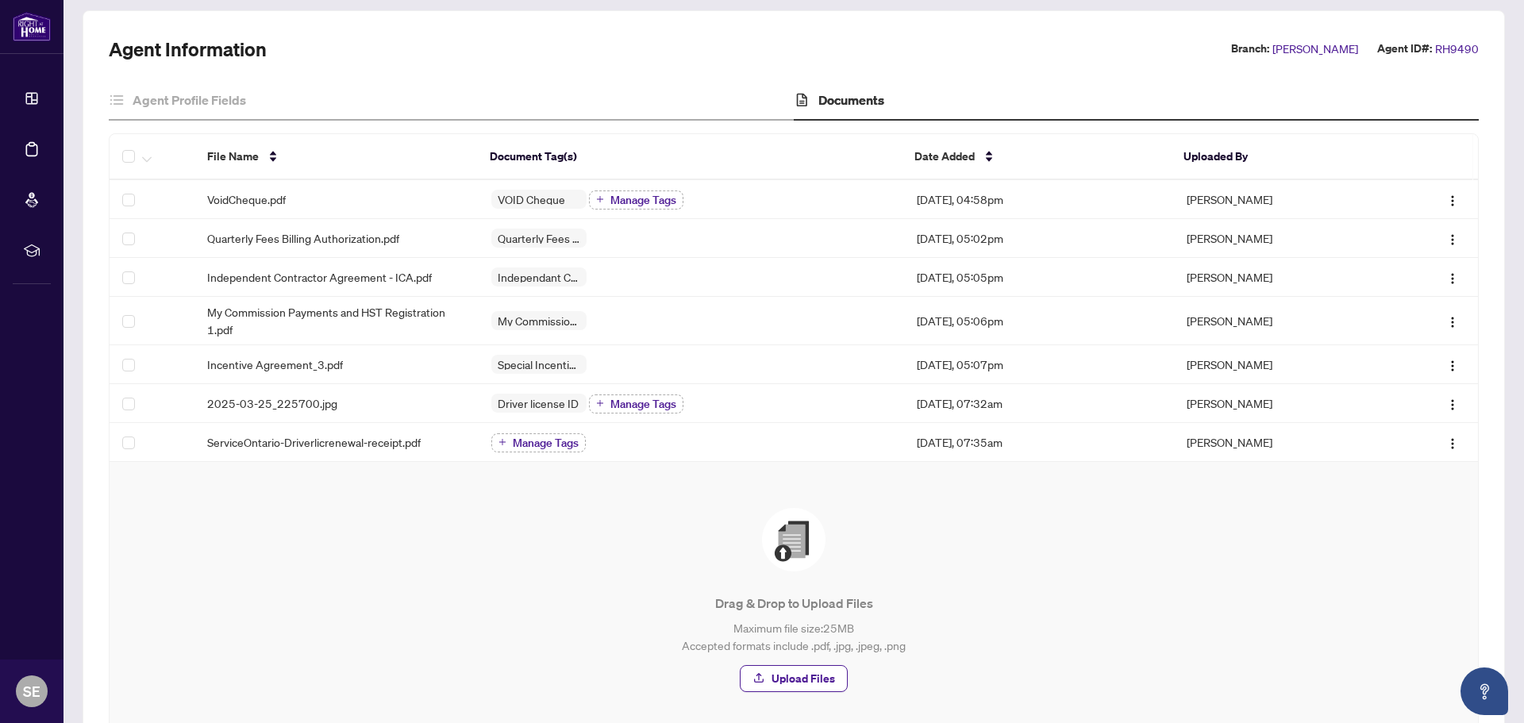
scroll to position [0, 0]
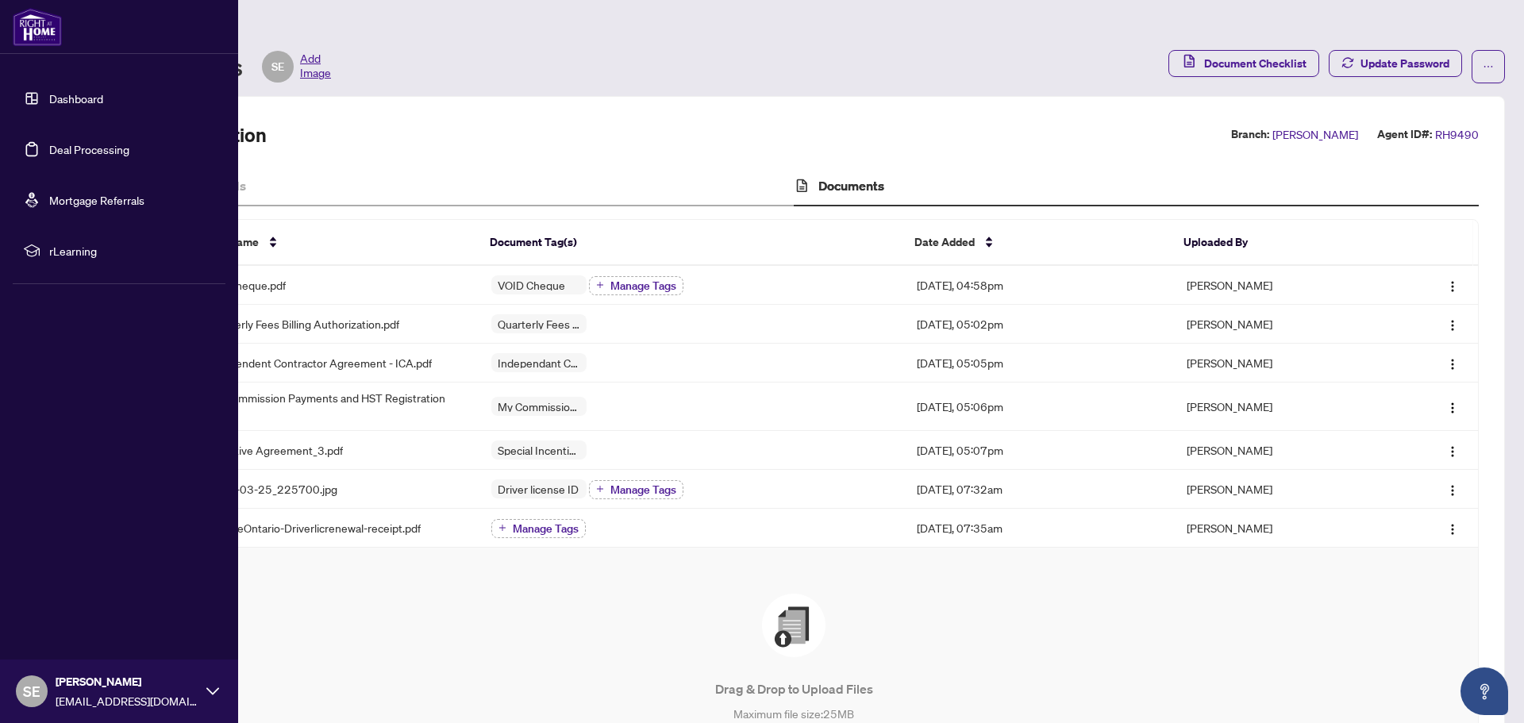
click at [28, 22] on img at bounding box center [37, 27] width 49 height 38
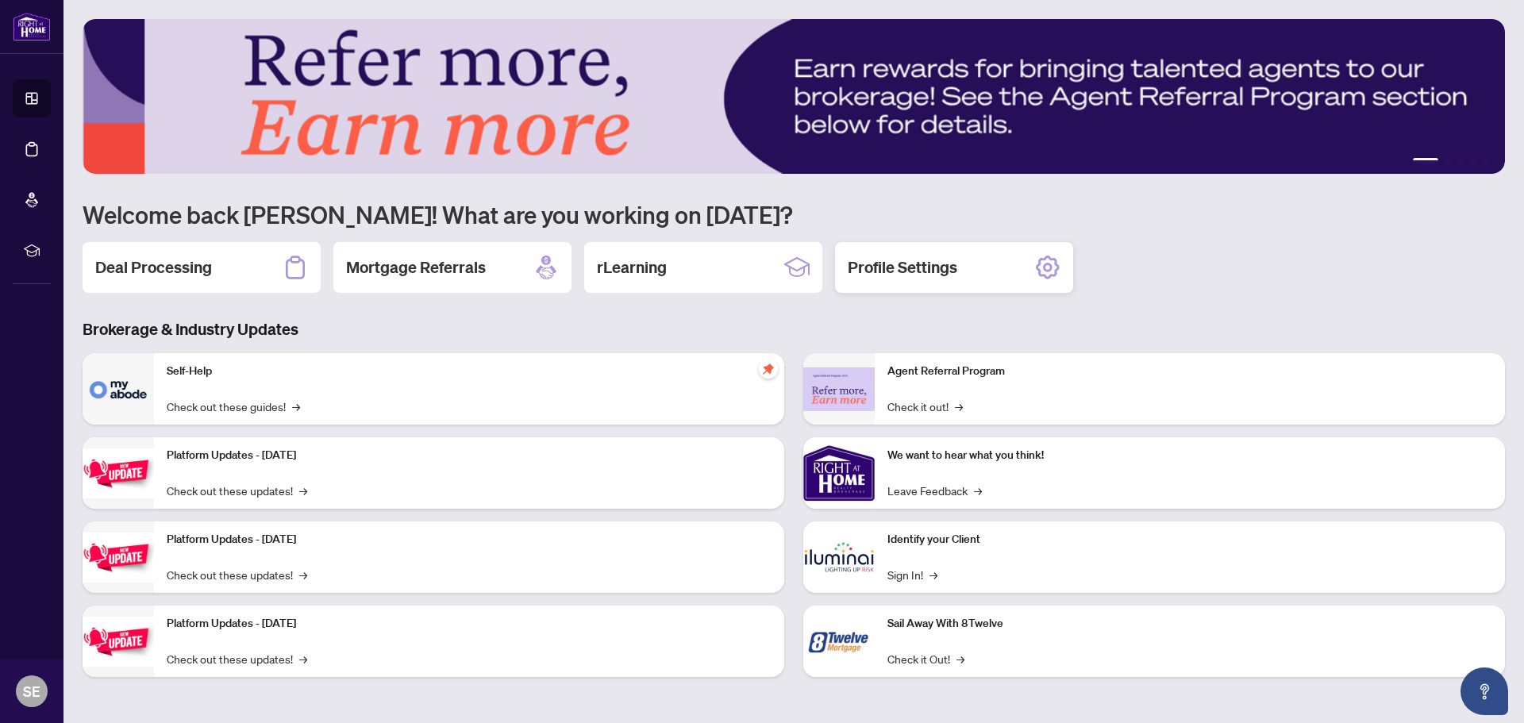
click at [927, 266] on h2 "Profile Settings" at bounding box center [903, 267] width 110 height 22
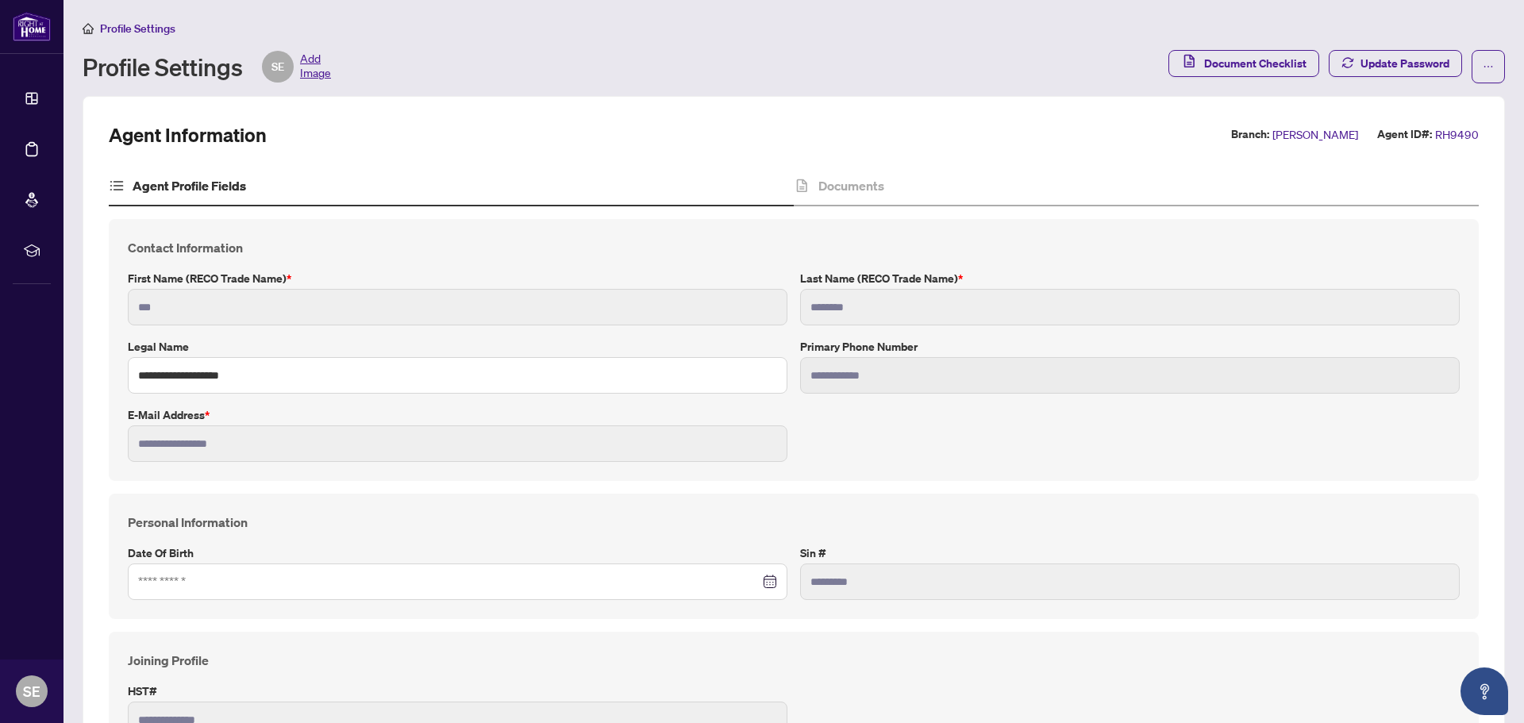
type input "**********"
type input "****"
type input "**********"
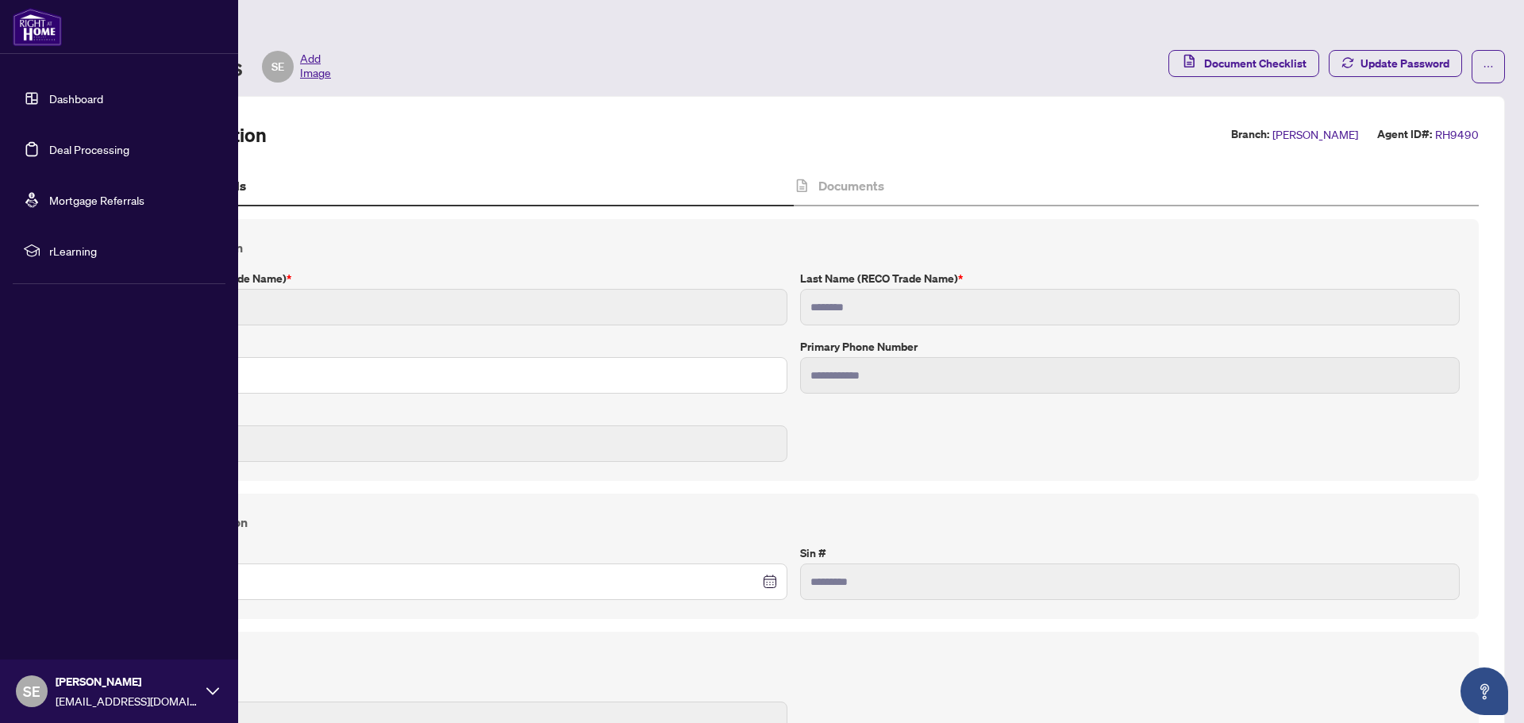
click at [69, 95] on link "Dashboard" at bounding box center [76, 98] width 54 height 14
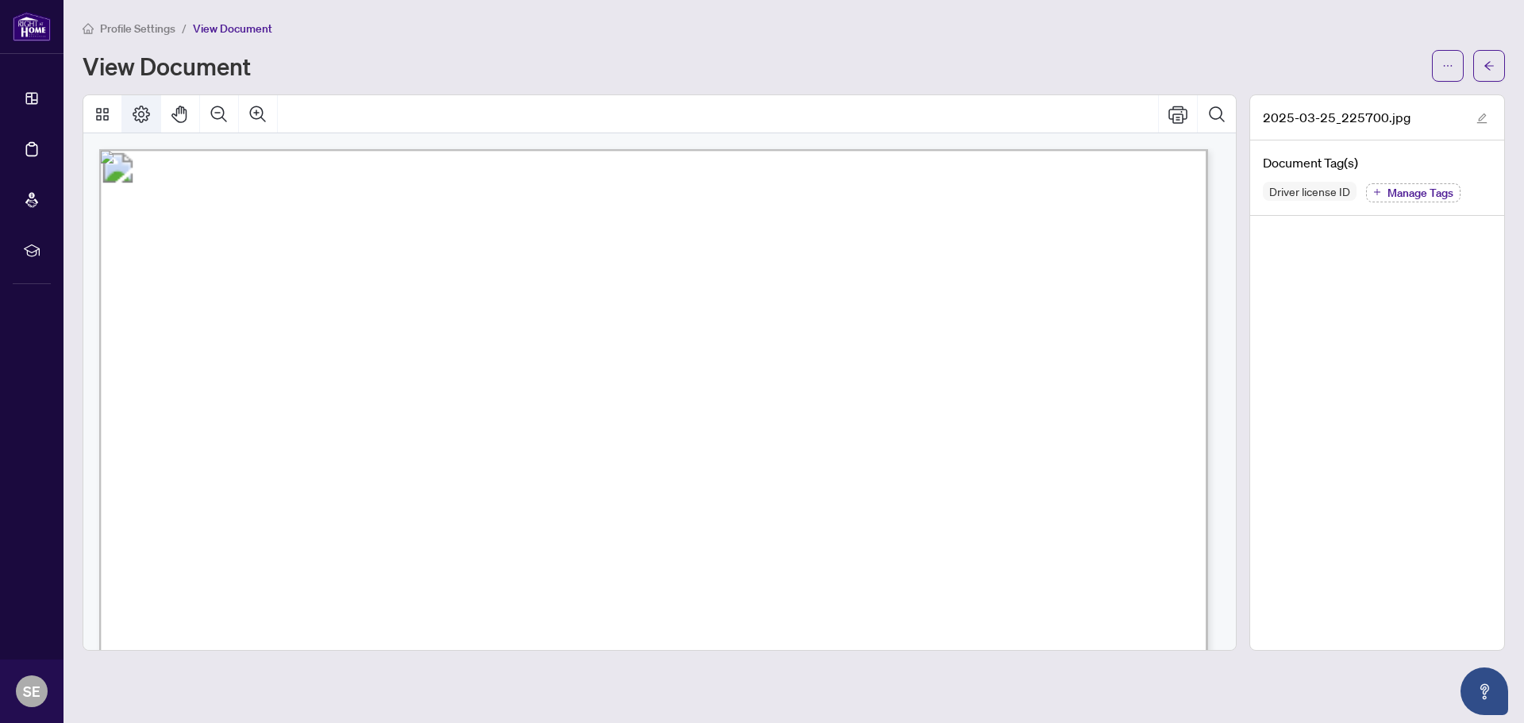
click at [143, 114] on icon "Page Layout" at bounding box center [141, 114] width 19 height 19
click at [1490, 120] on button "button" at bounding box center [1481, 117] width 19 height 19
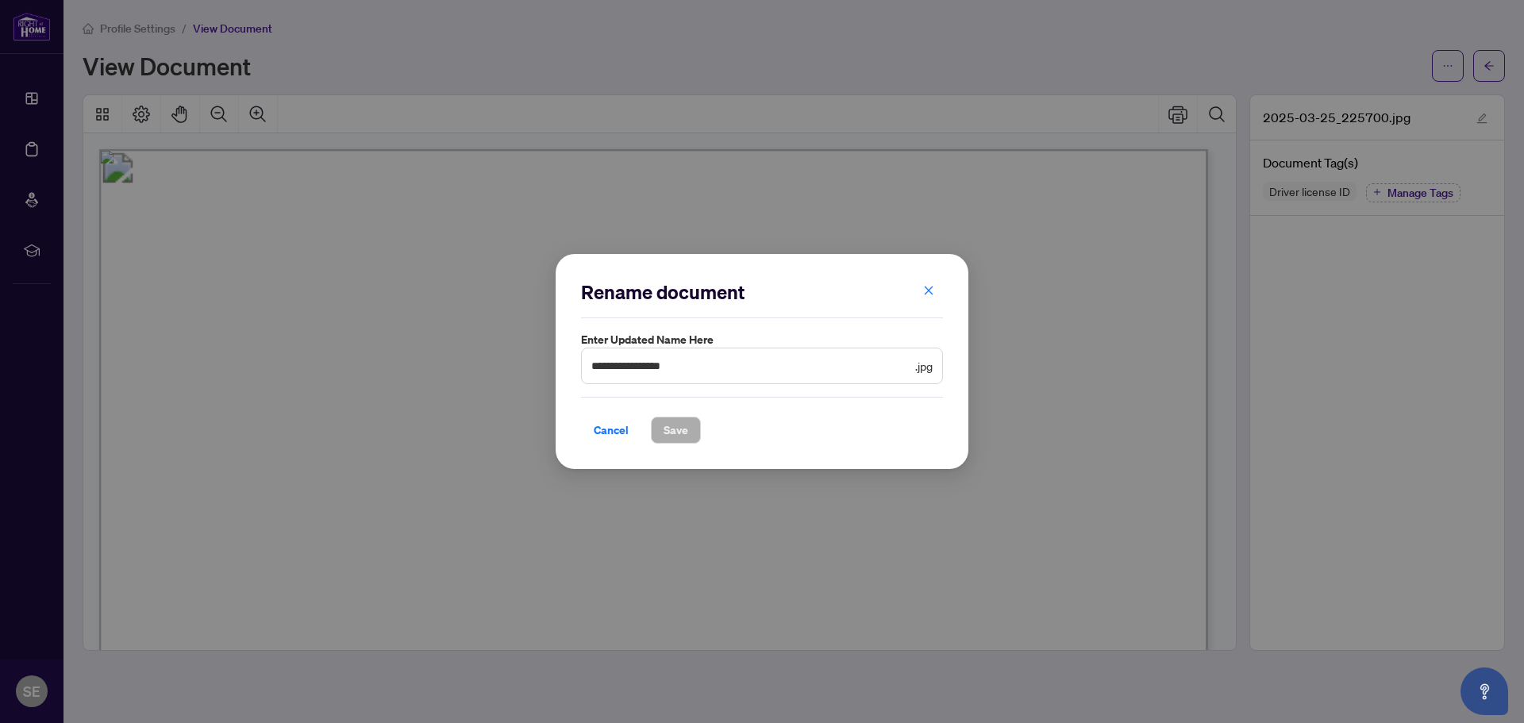
click at [926, 295] on icon "close" at bounding box center [928, 290] width 11 height 11
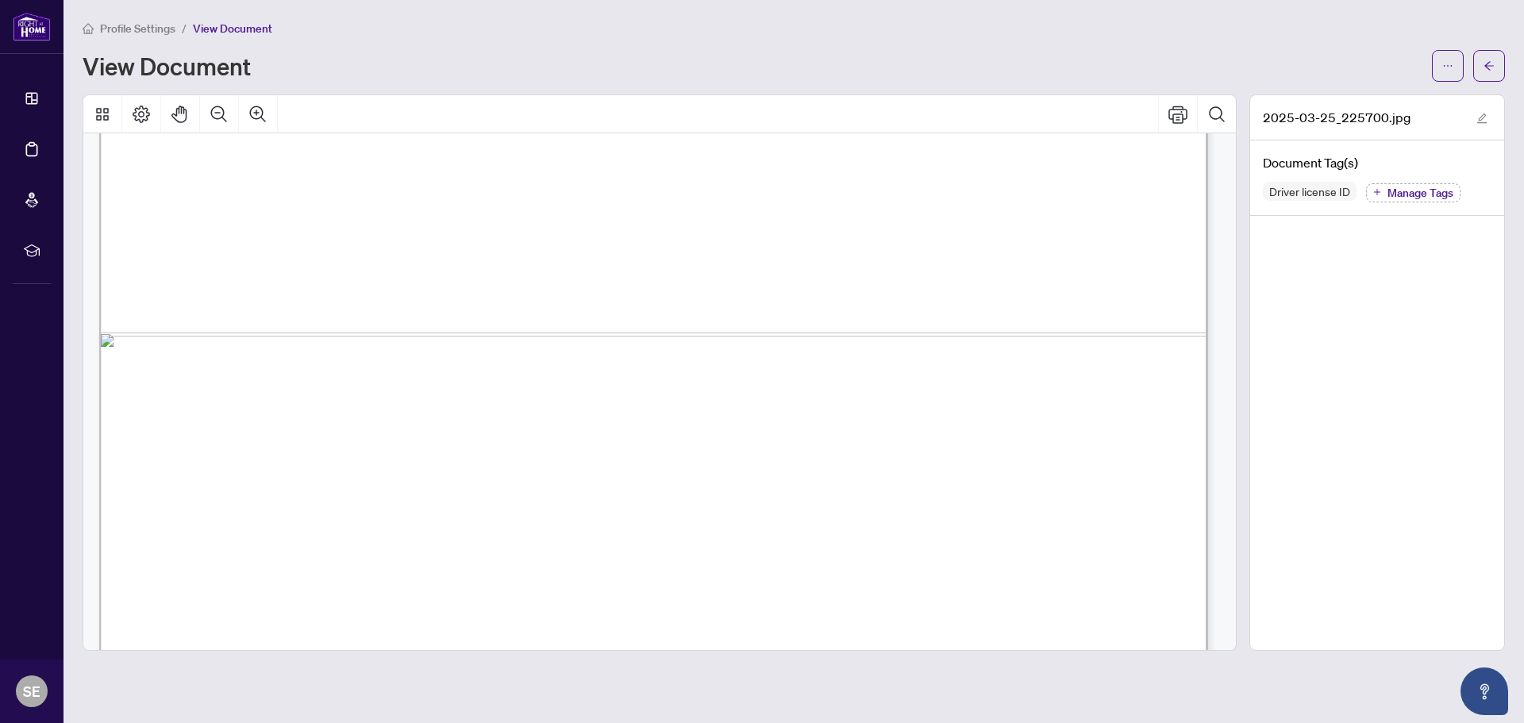
scroll to position [714, 0]
click at [141, 113] on icon "Page Layout" at bounding box center [141, 114] width 19 height 19
click at [102, 115] on icon "Thumbnails" at bounding box center [102, 114] width 19 height 19
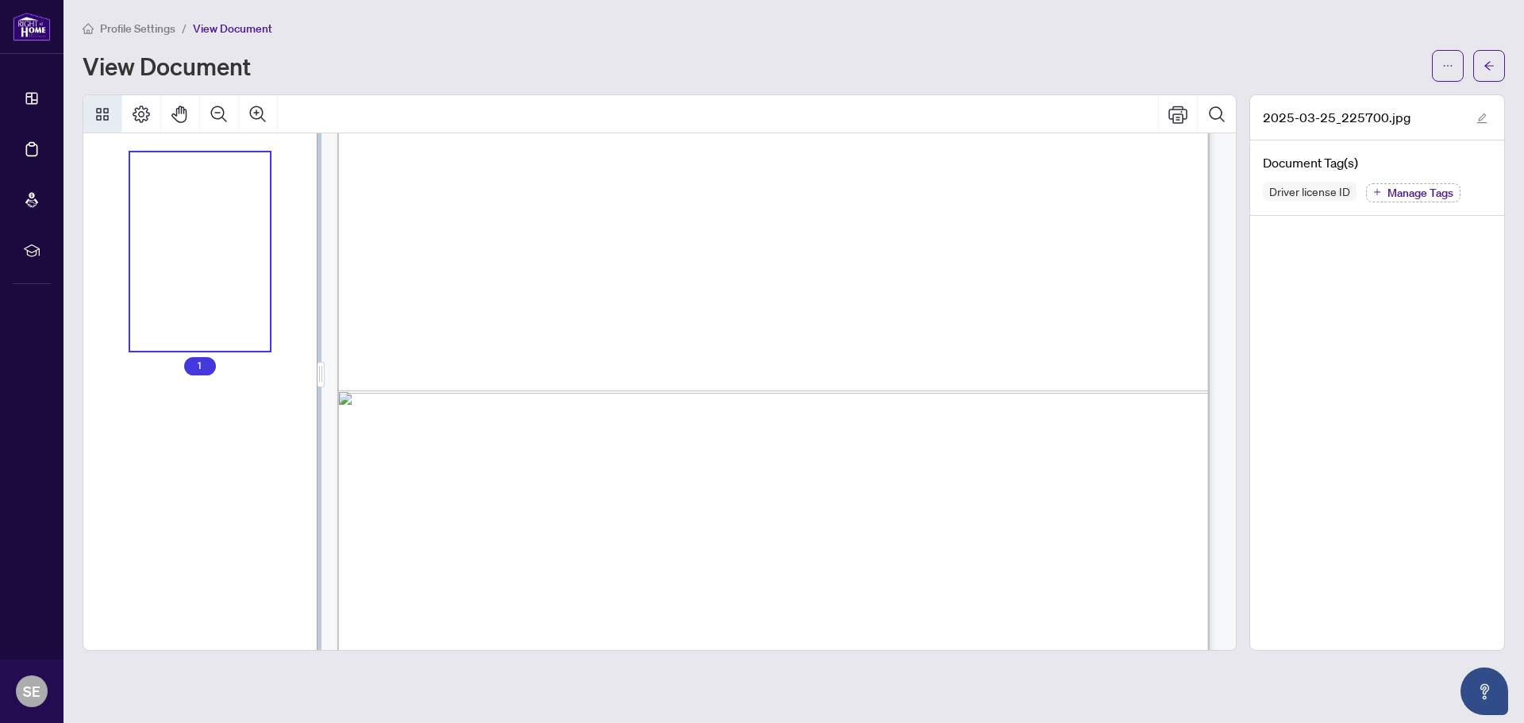
scroll to position [562, 0]
click at [208, 281] on div "Thumbnails" at bounding box center [200, 251] width 140 height 198
click at [198, 249] on div "Thumbnails" at bounding box center [200, 251] width 140 height 198
drag, startPoint x: 198, startPoint y: 244, endPoint x: 160, endPoint y: 308, distance: 74.3
click at [160, 308] on div "Thumbnails" at bounding box center [200, 251] width 140 height 198
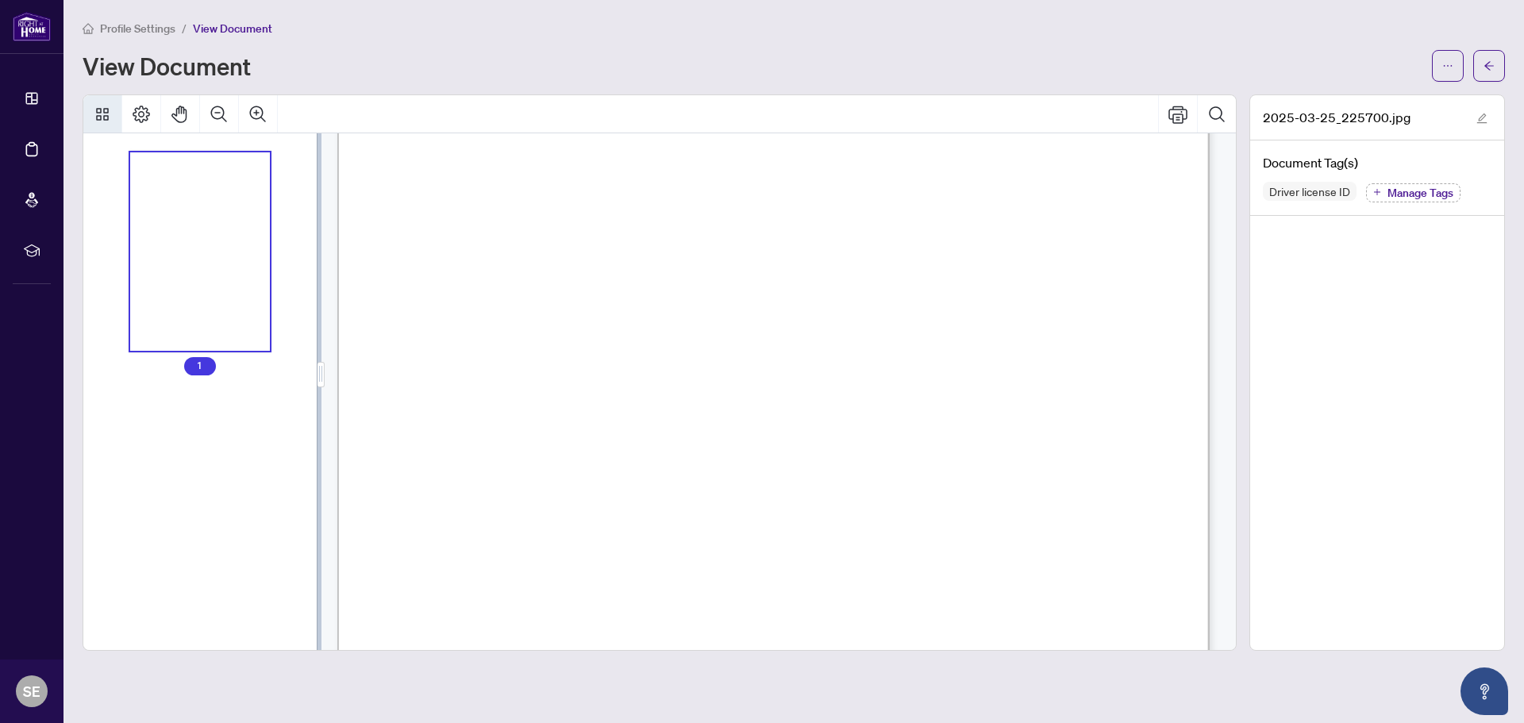
click at [160, 308] on div "Thumbnails" at bounding box center [200, 251] width 140 height 198
click at [211, 341] on div "Thumbnails" at bounding box center [200, 251] width 140 height 198
